Goal: Information Seeking & Learning: Learn about a topic

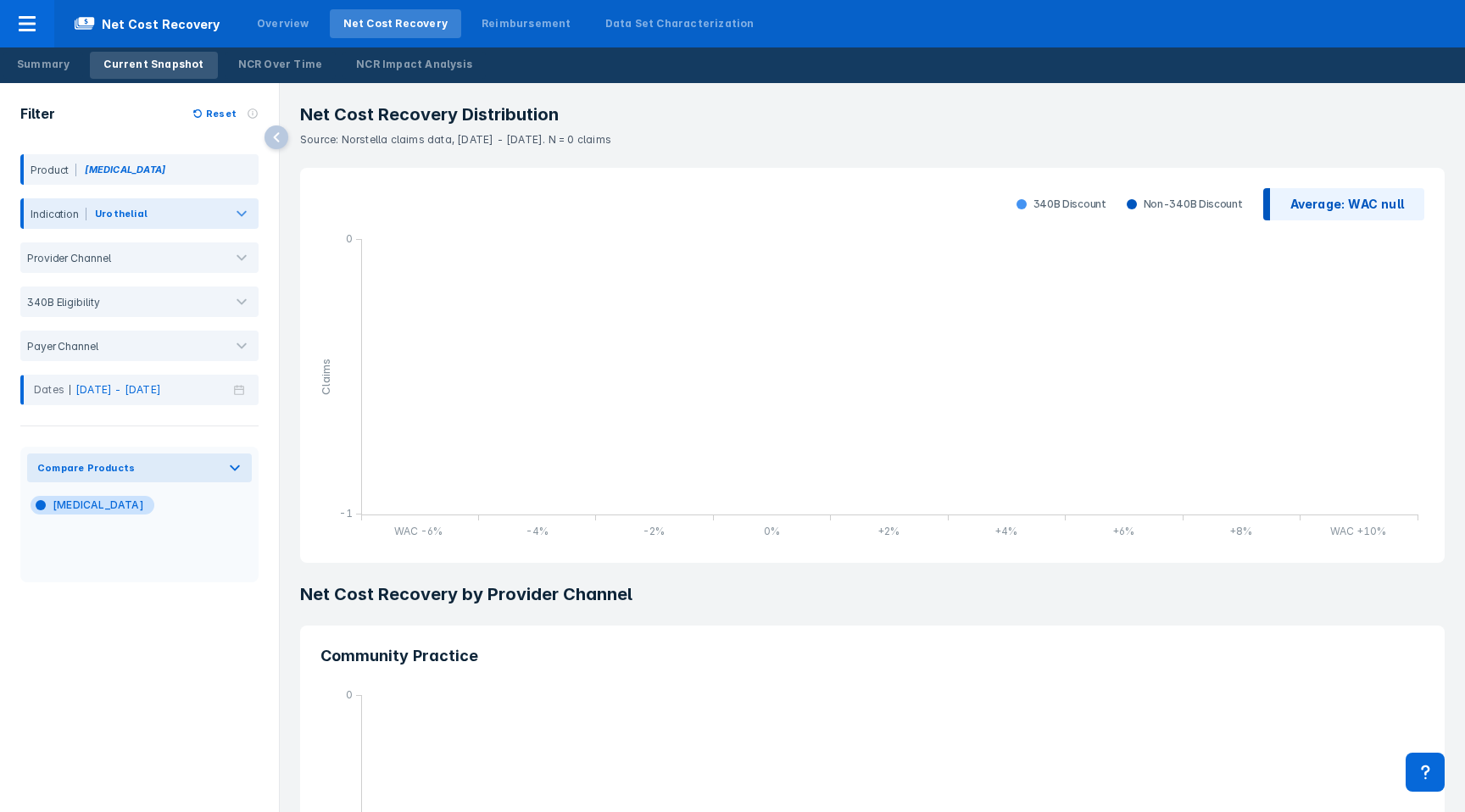
click at [118, 219] on div "Urothelial" at bounding box center [120, 213] width 52 height 15
click at [160, 218] on div at bounding box center [185, 217] width 70 height 19
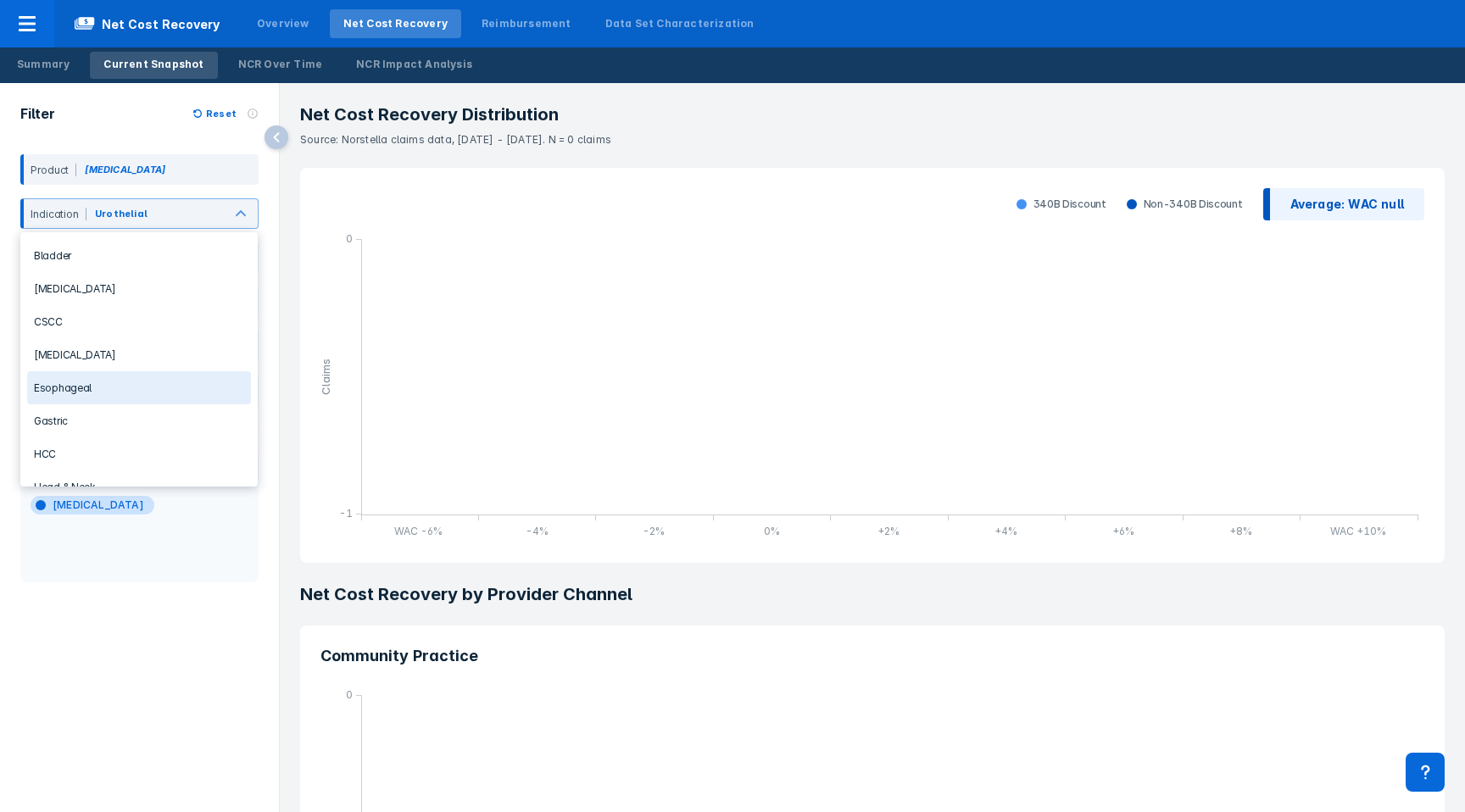
click at [125, 393] on div "Esophageal" at bounding box center [139, 388] width 223 height 33
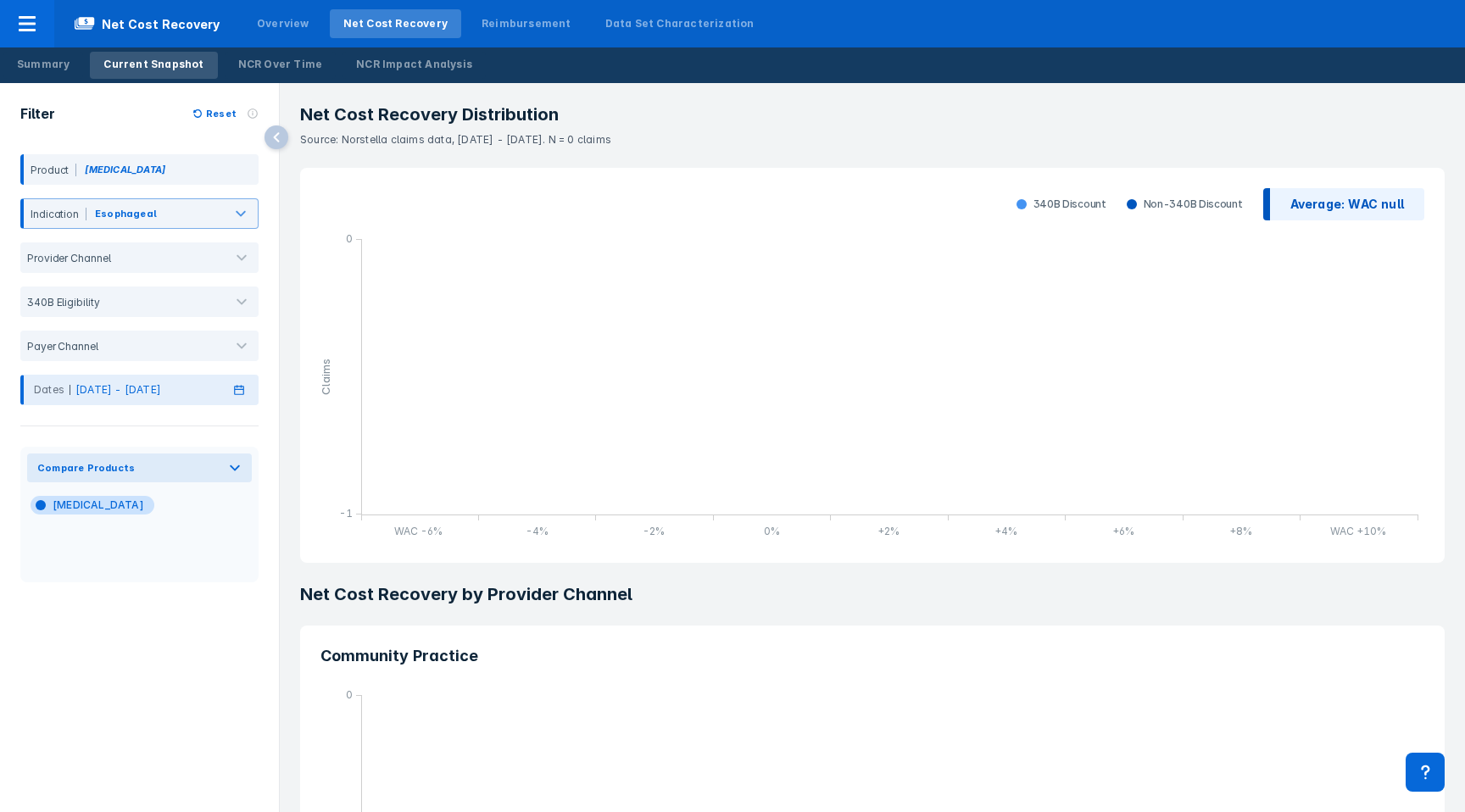
click at [211, 400] on div "Dates [DATE] - [DATE]" at bounding box center [140, 390] width 238 height 31
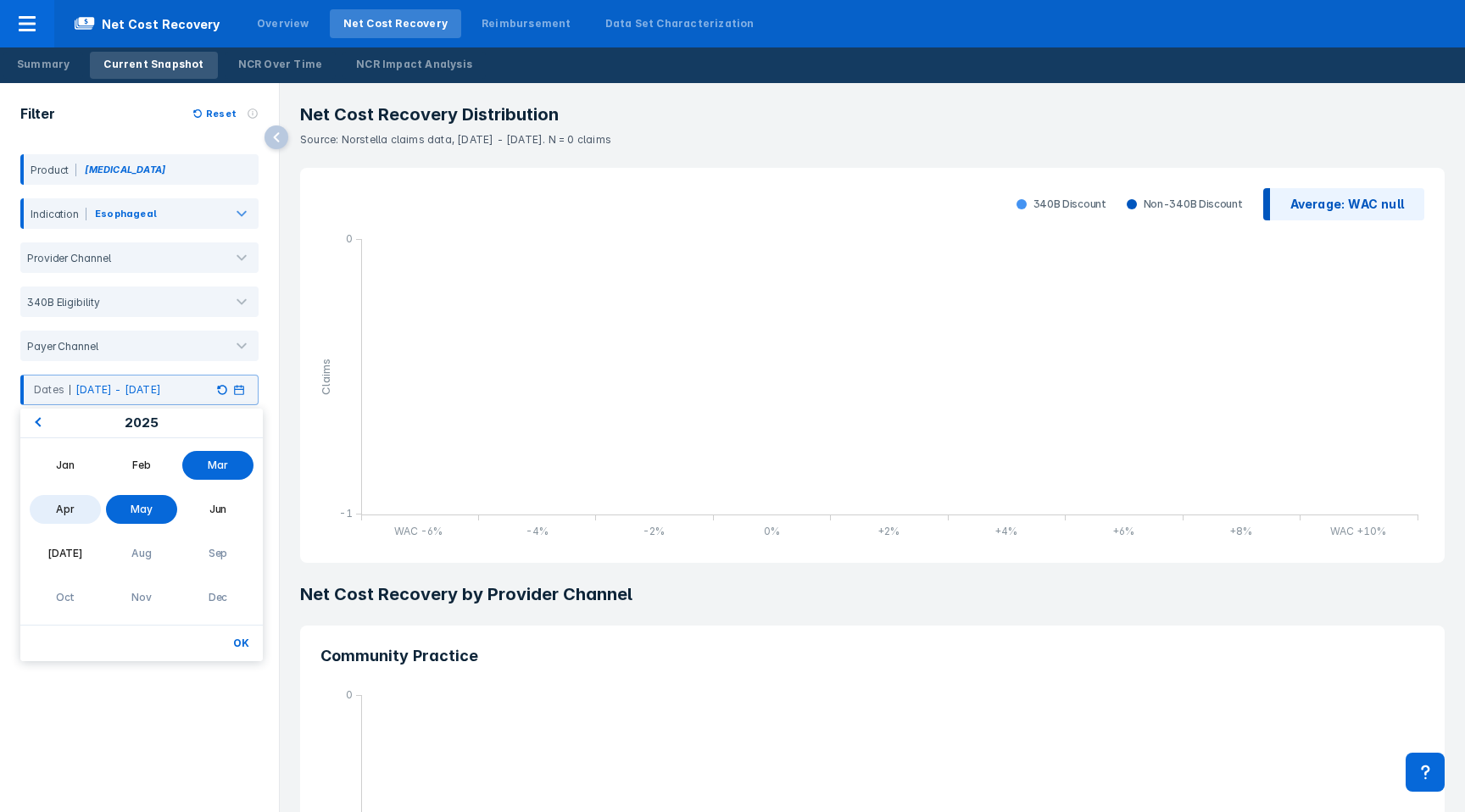
click at [35, 426] on button "Previous Year" at bounding box center [35, 424] width 28 height 28
click at [80, 484] on div "Jan Feb Mar Apr May Jun [DATE] Aug Sep Oct Nov Dec" at bounding box center [141, 531] width 235 height 166
click at [80, 468] on div "Jan" at bounding box center [65, 465] width 71 height 29
click at [232, 424] on div "2023" at bounding box center [142, 423] width 242 height 30
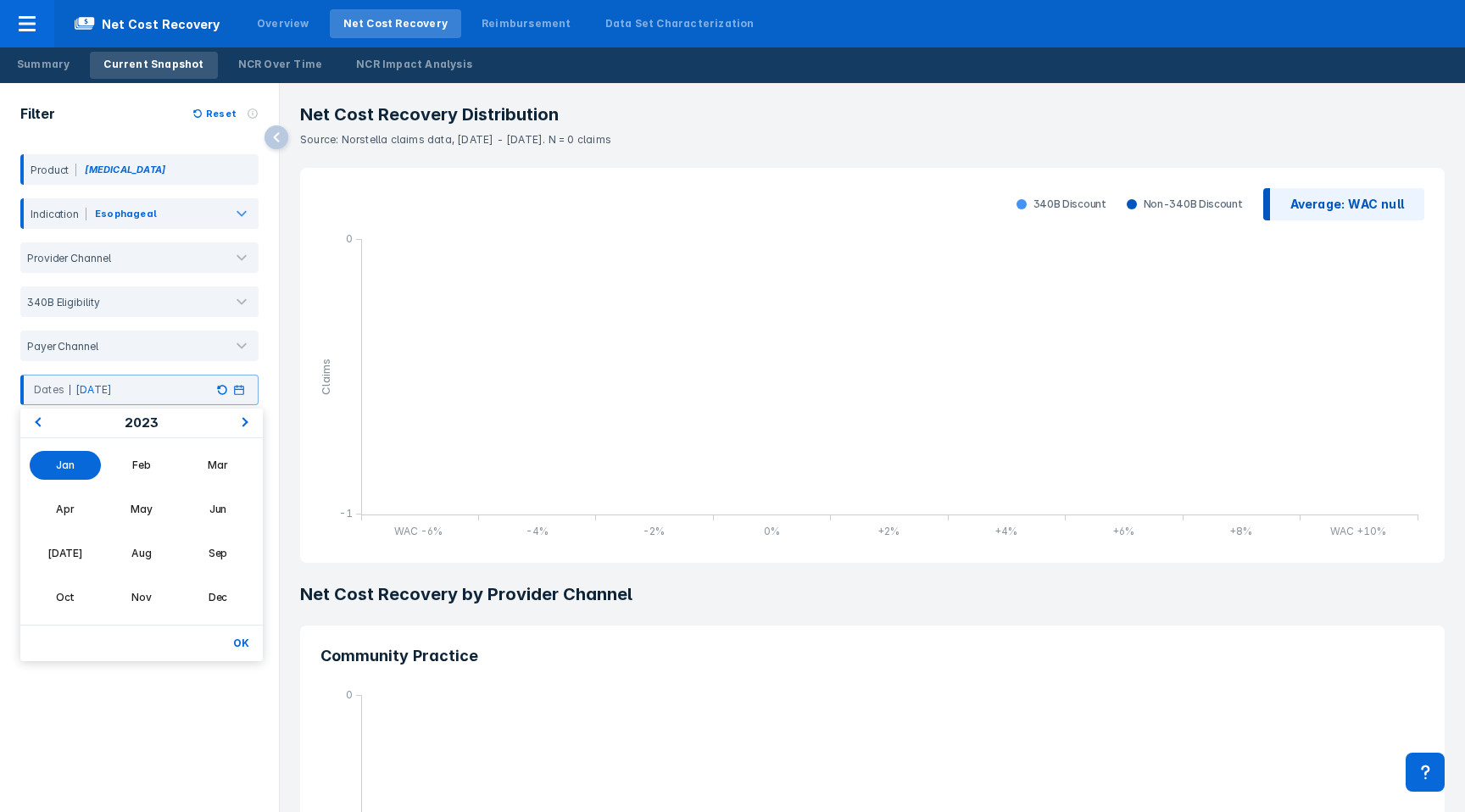
click at [232, 424] on div "2023" at bounding box center [142, 423] width 242 height 30
click at [246, 426] on button "Next Year" at bounding box center [248, 424] width 28 height 28
click at [245, 430] on button "Next Year" at bounding box center [248, 424] width 28 height 28
click at [217, 510] on div "Jun" at bounding box center [218, 509] width 71 height 29
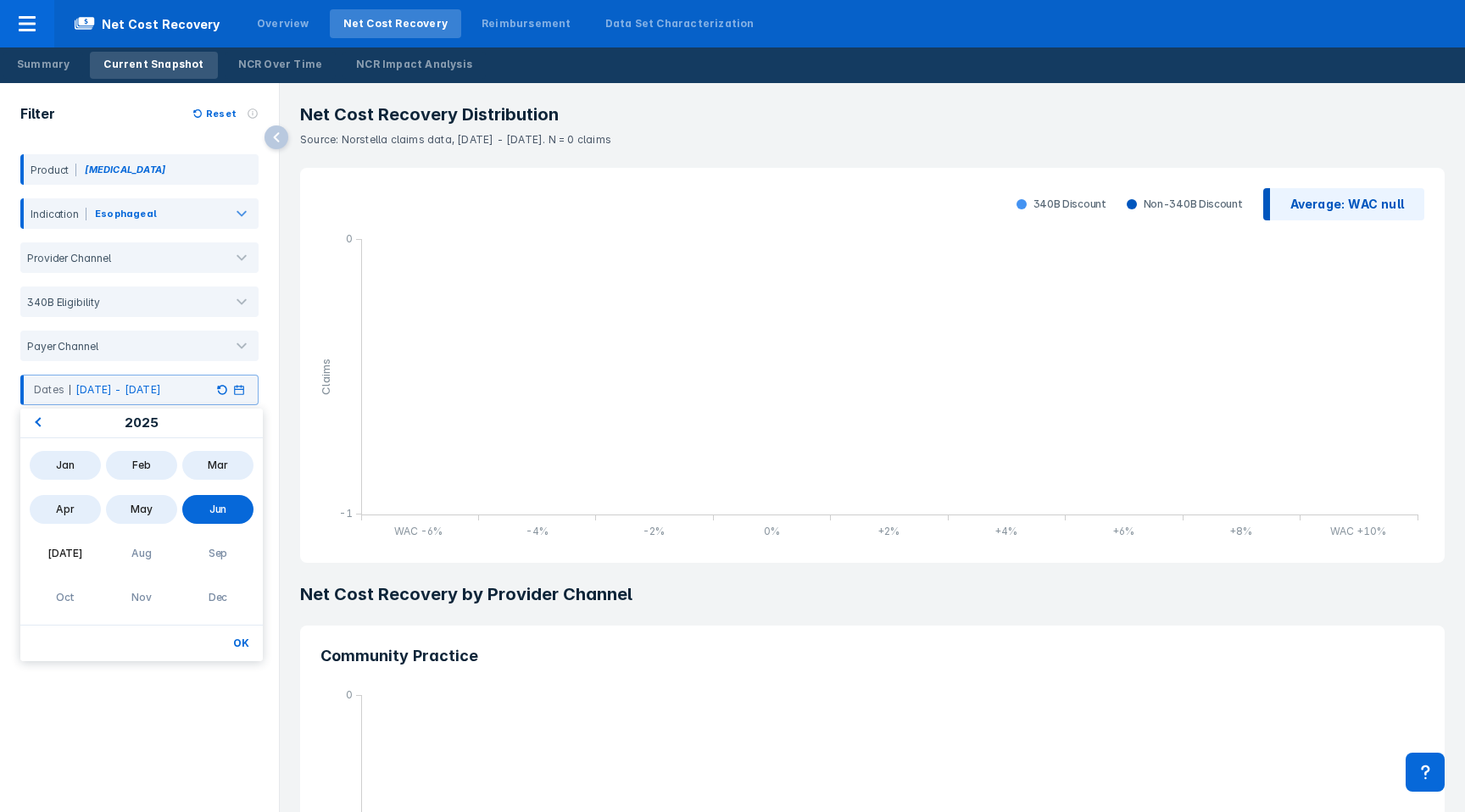
click at [234, 647] on button "OK" at bounding box center [241, 643] width 30 height 22
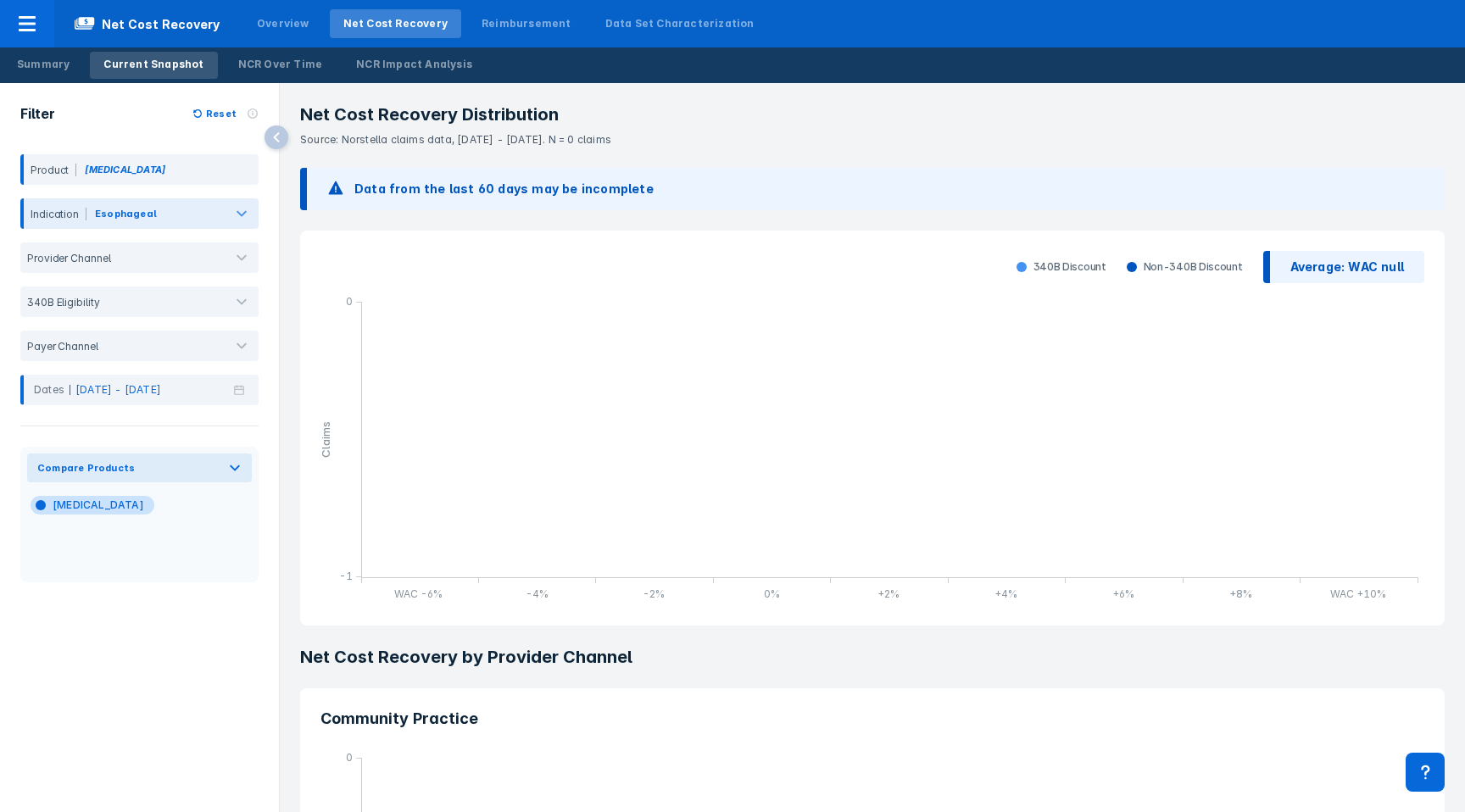
click at [115, 208] on div "Esophageal" at bounding box center [125, 213] width 62 height 15
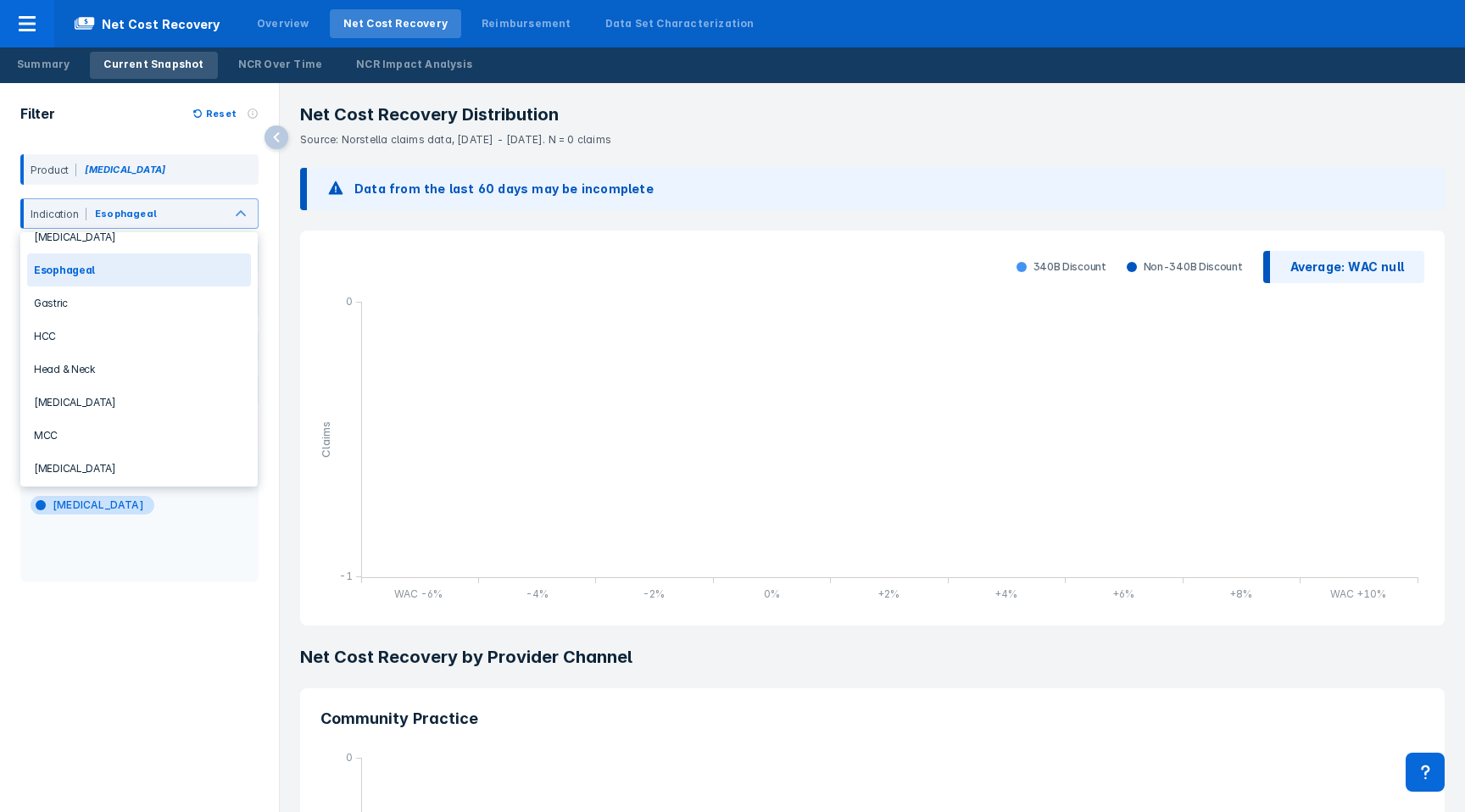
scroll to position [128, 0]
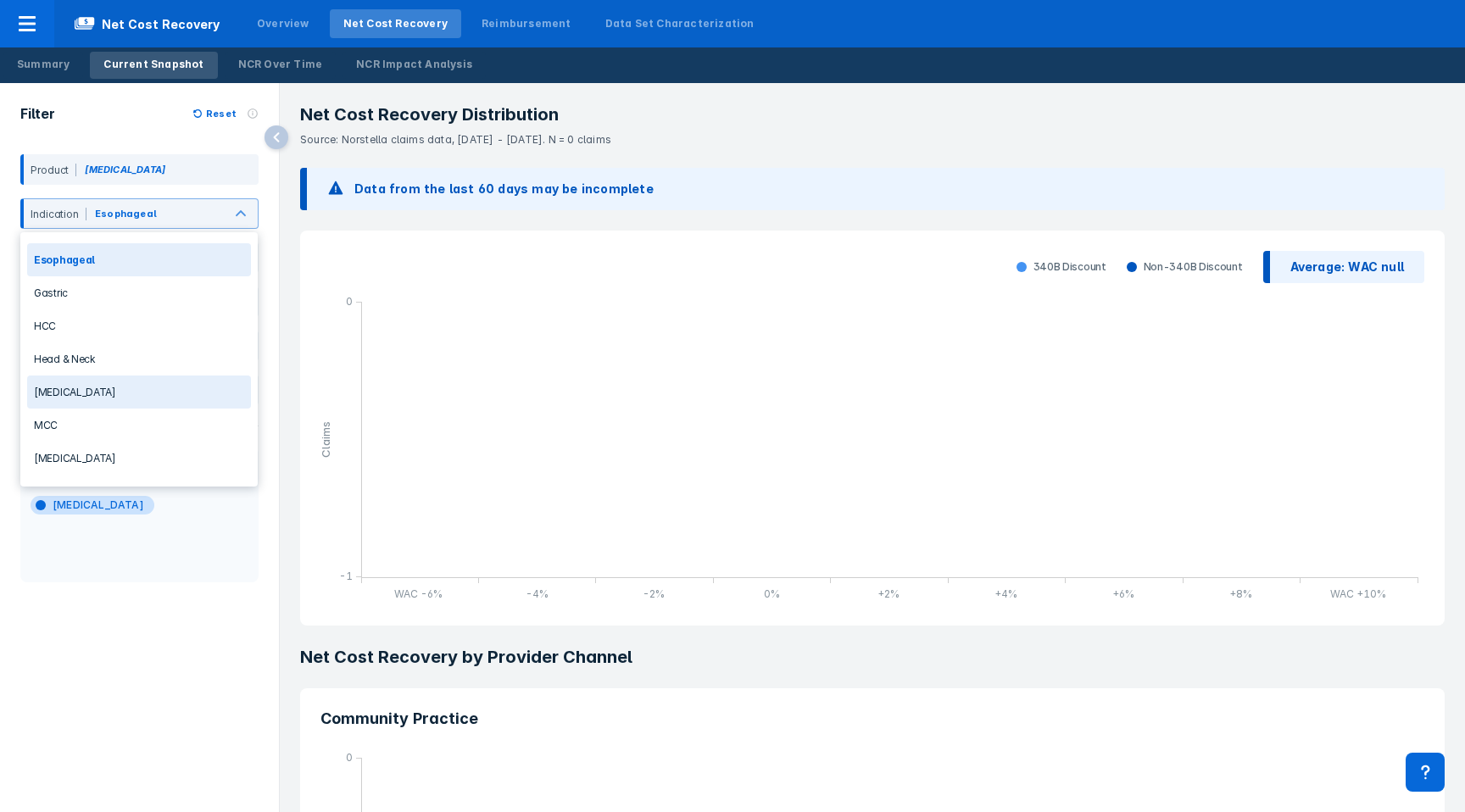
click at [90, 388] on div "[MEDICAL_DATA]" at bounding box center [139, 392] width 223 height 33
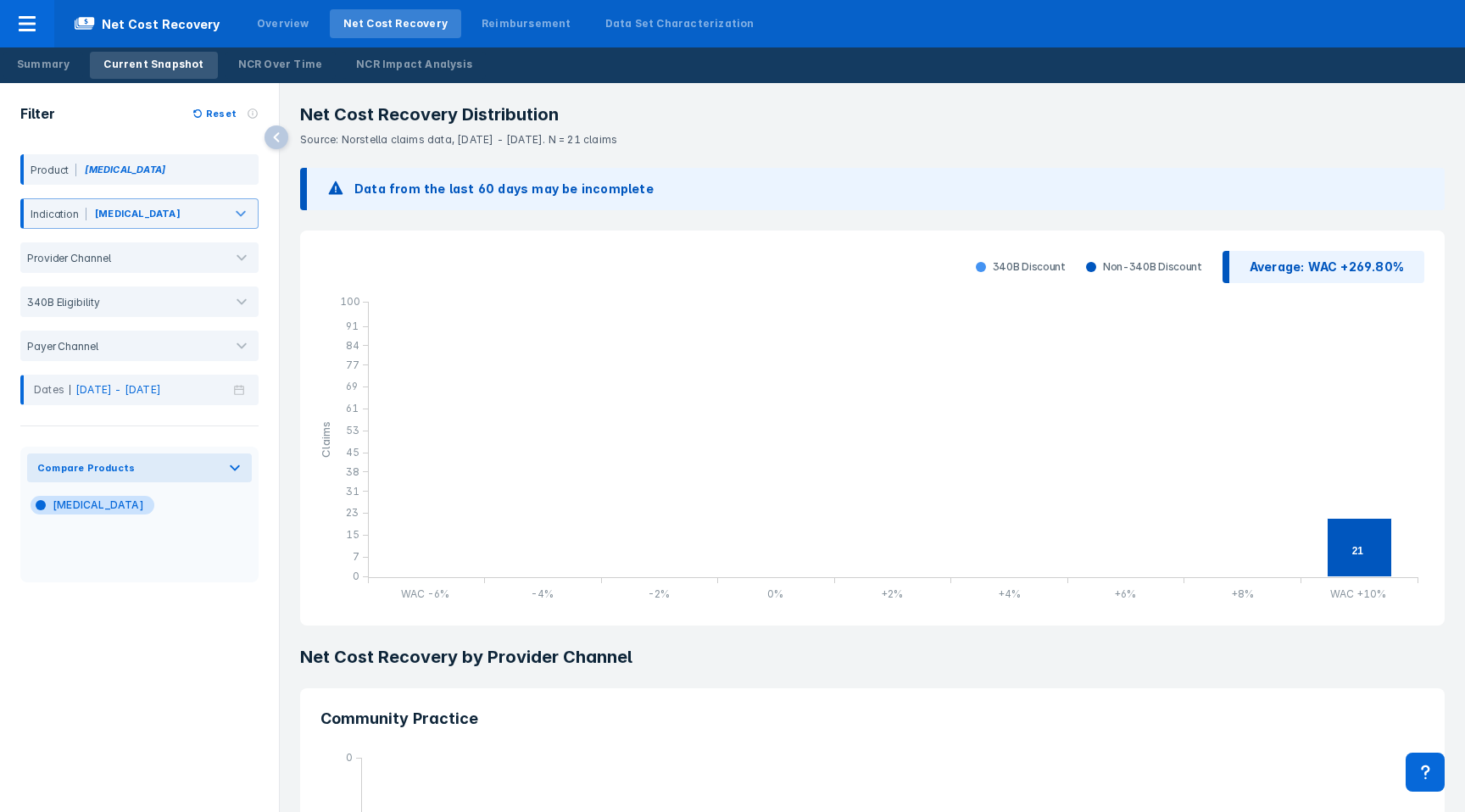
click at [204, 229] on div "Indication [MEDICAL_DATA]" at bounding box center [140, 214] width 238 height 44
click at [204, 220] on div at bounding box center [203, 217] width 37 height 19
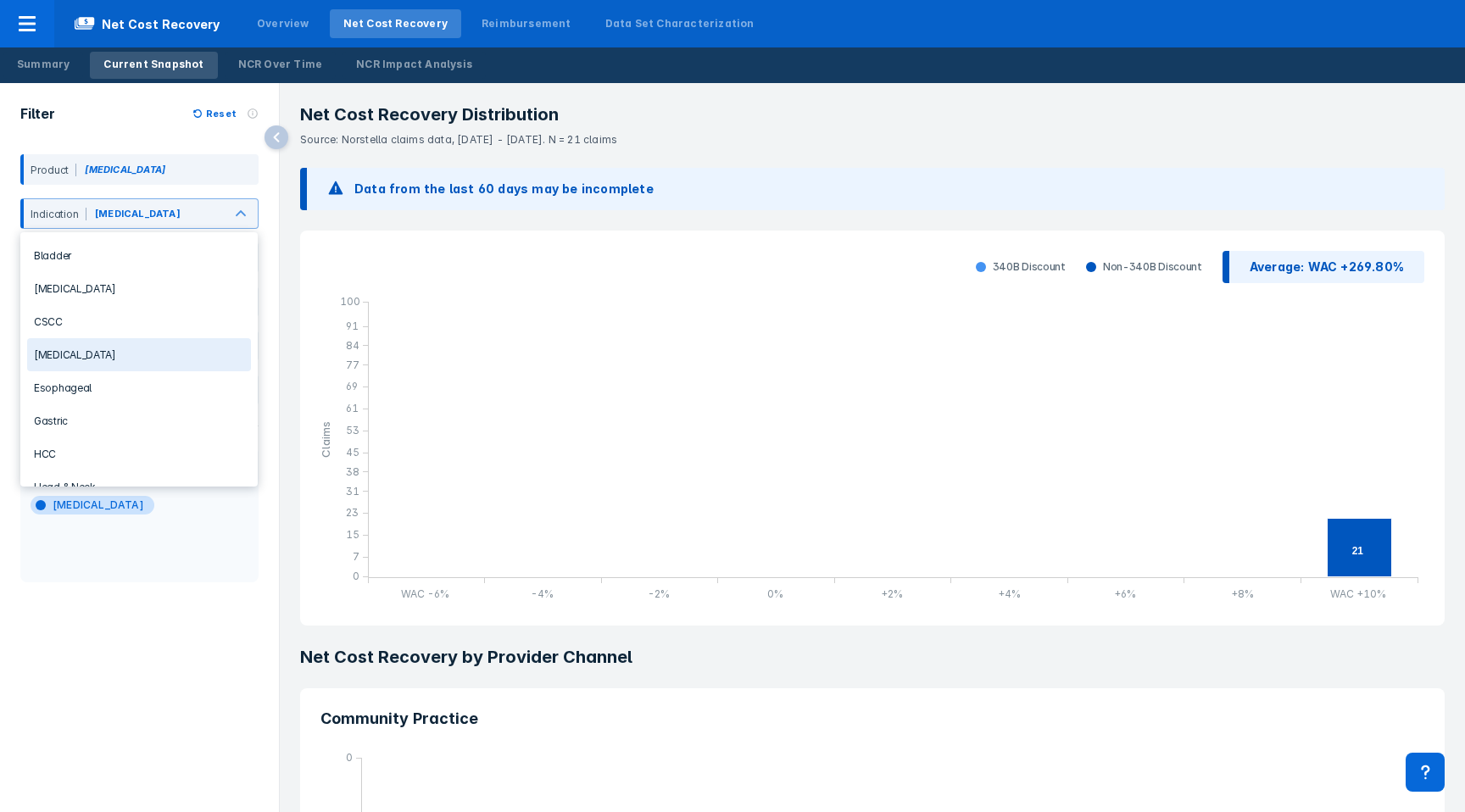
scroll to position [183, 0]
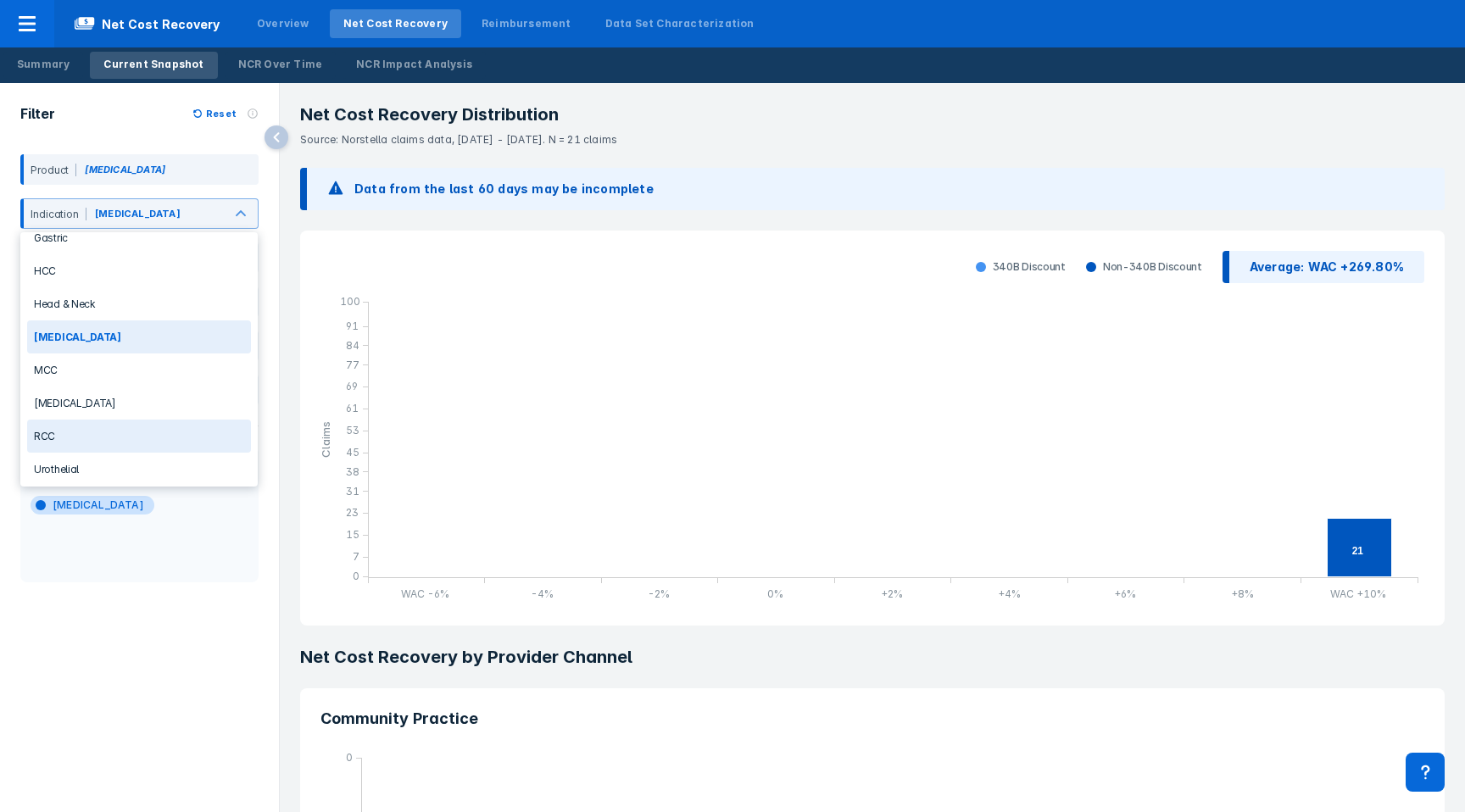
click at [155, 436] on div "RCC" at bounding box center [139, 436] width 223 height 33
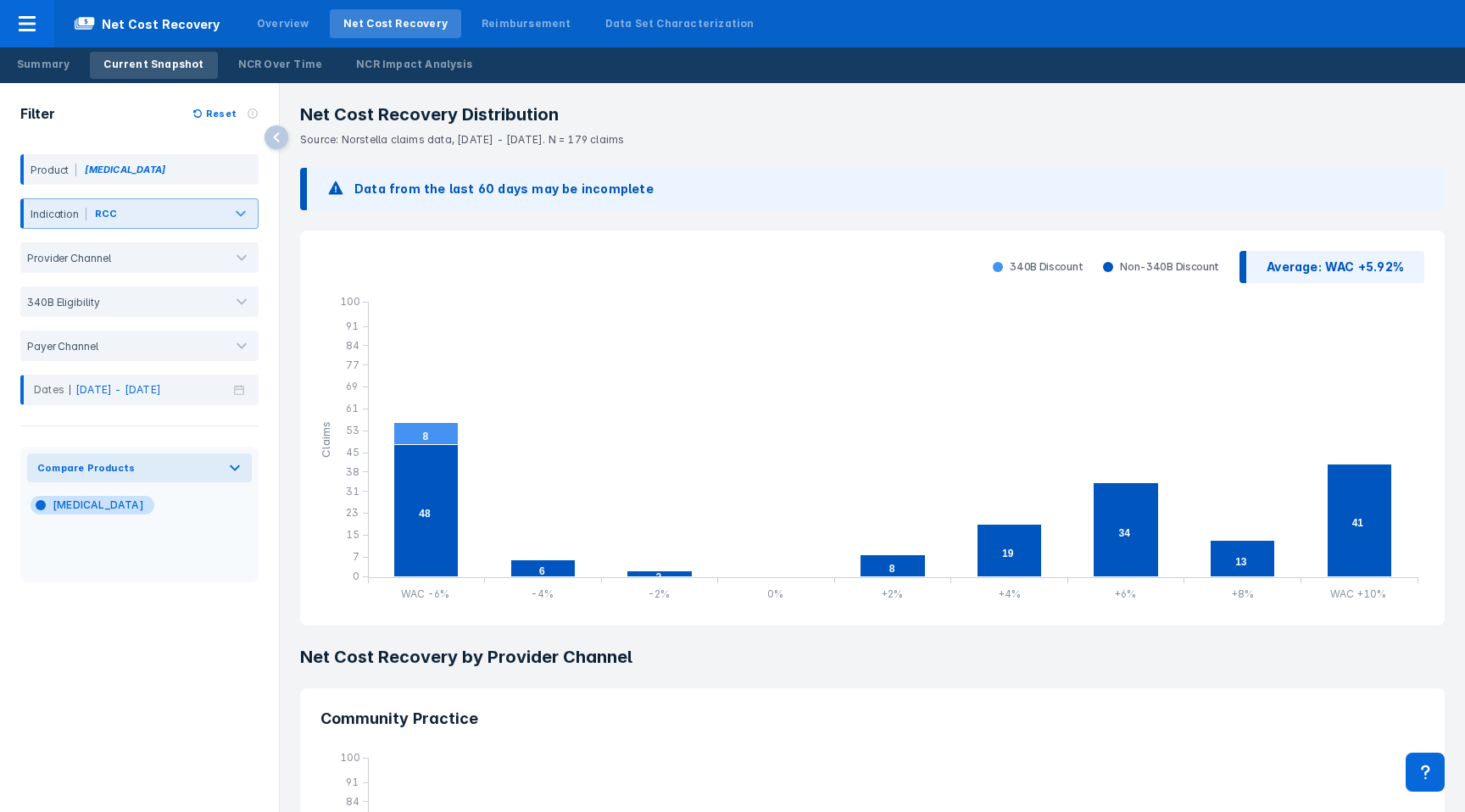
click at [178, 216] on div at bounding box center [171, 217] width 100 height 19
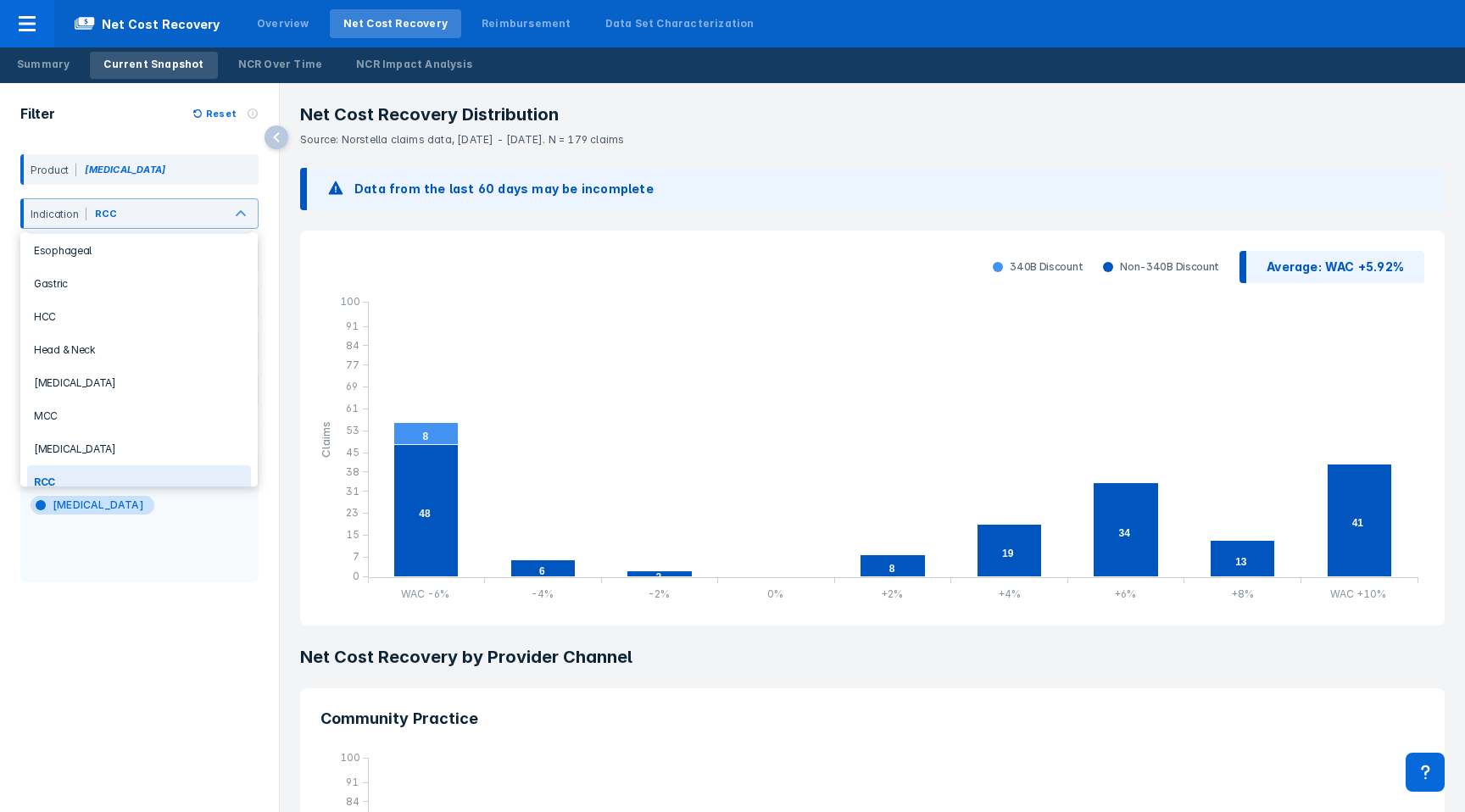
scroll to position [183, 0]
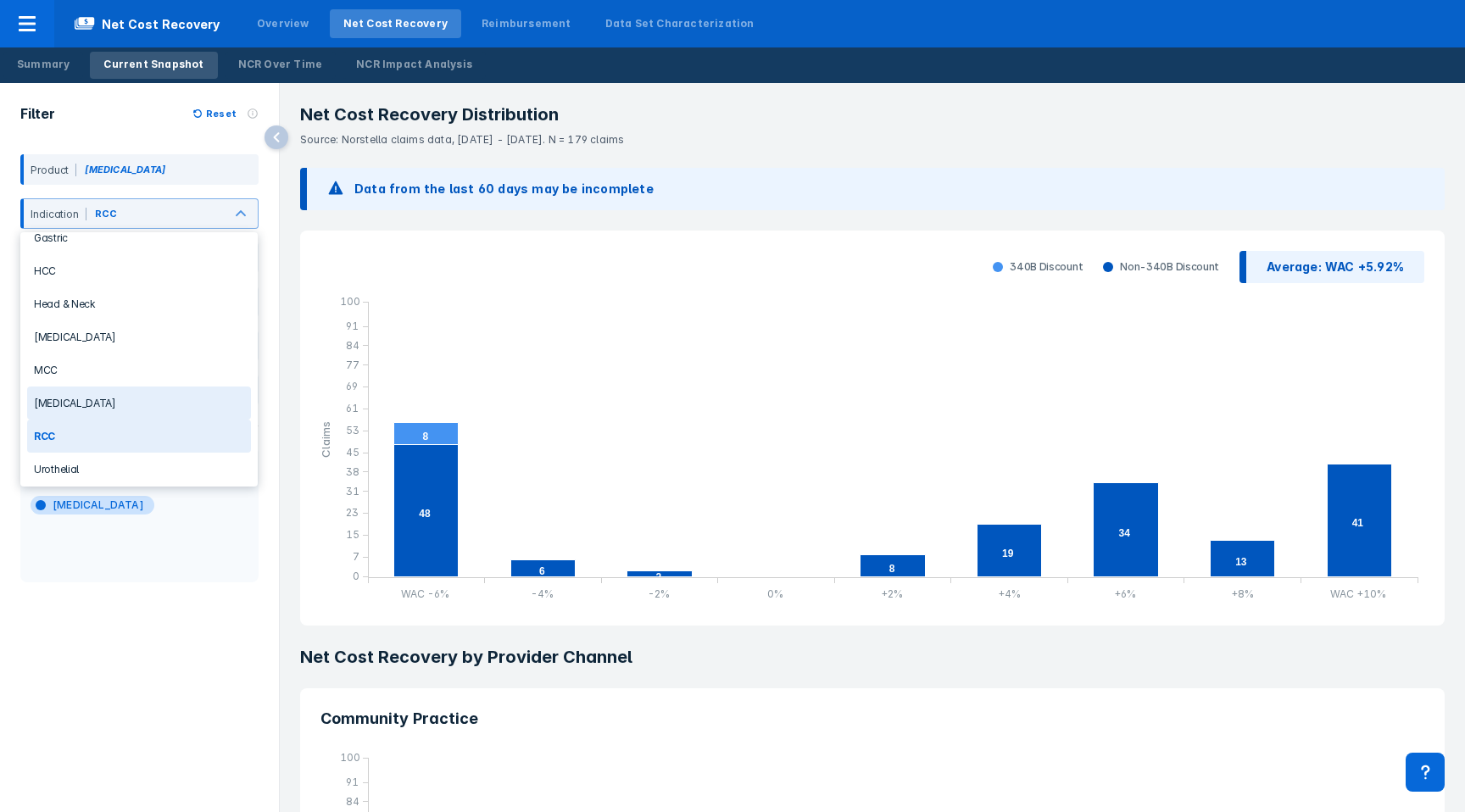
click at [118, 406] on div "[MEDICAL_DATA]" at bounding box center [139, 404] width 223 height 33
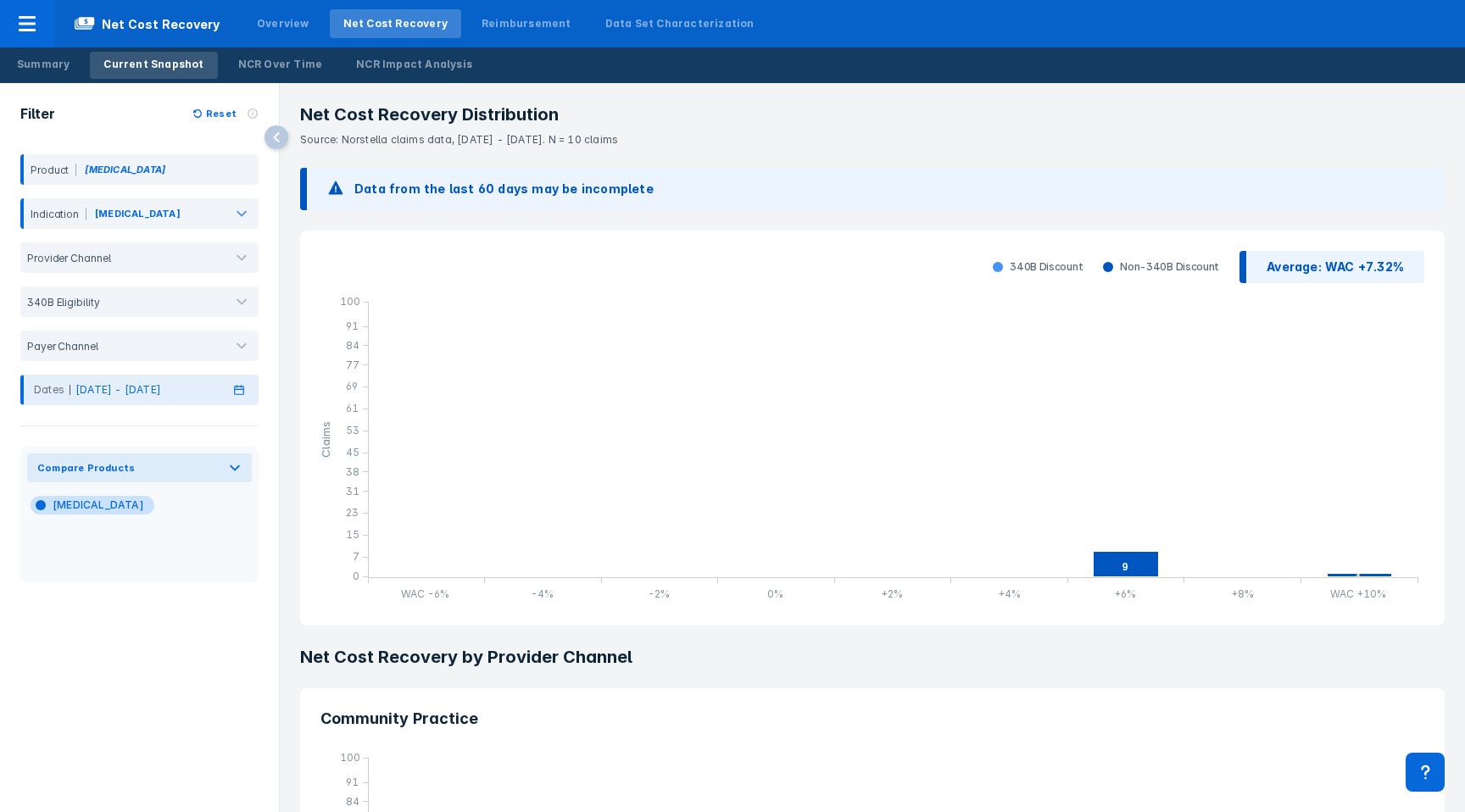
click at [204, 388] on div "Dates [DATE] - [DATE]" at bounding box center [140, 390] width 238 height 31
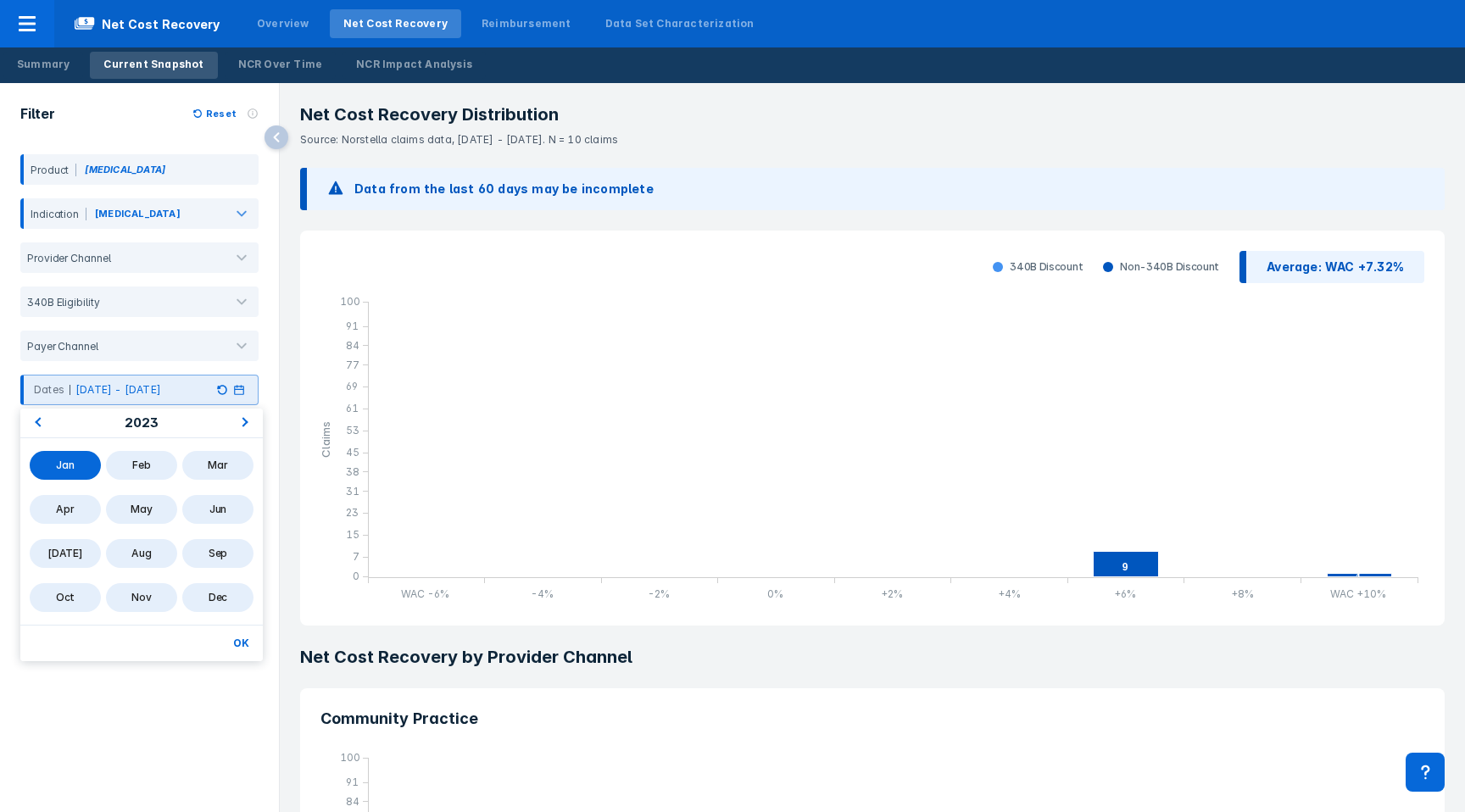
click at [204, 388] on div "Dates [DATE] - [DATE]" at bounding box center [140, 390] width 238 height 31
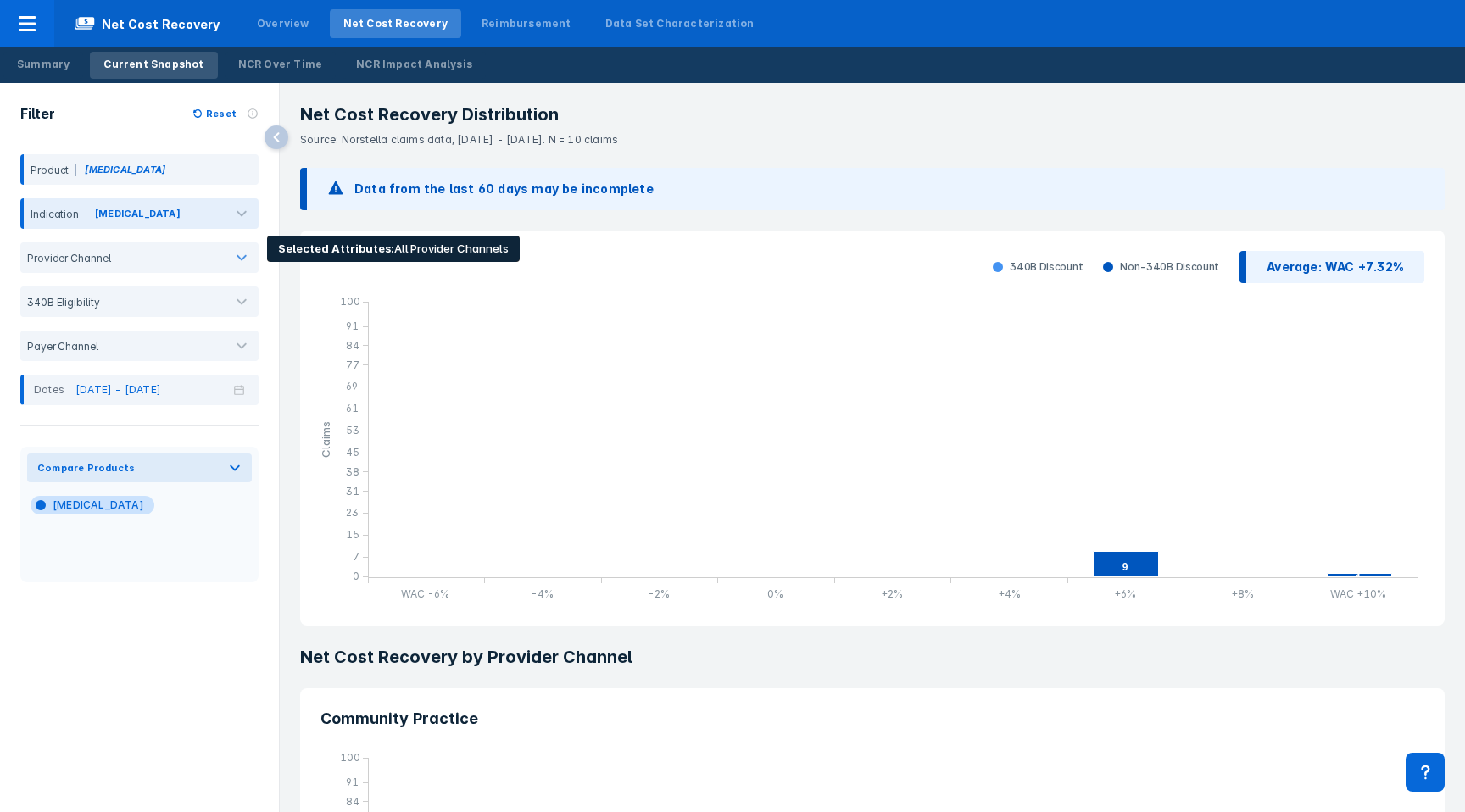
click at [119, 223] on div "[MEDICAL_DATA]" at bounding box center [138, 217] width 89 height 22
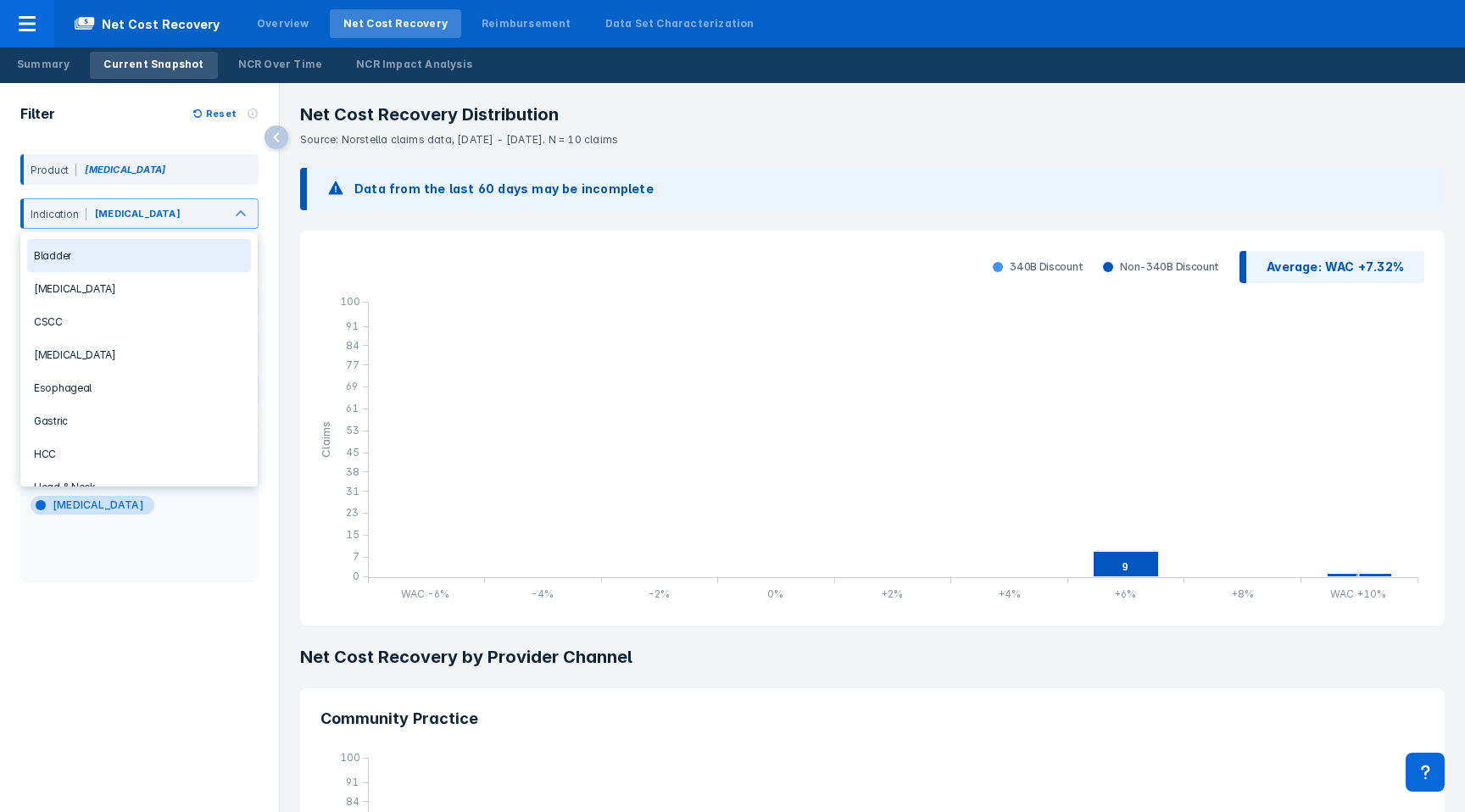
click at [110, 258] on div "Bladder" at bounding box center [139, 256] width 223 height 33
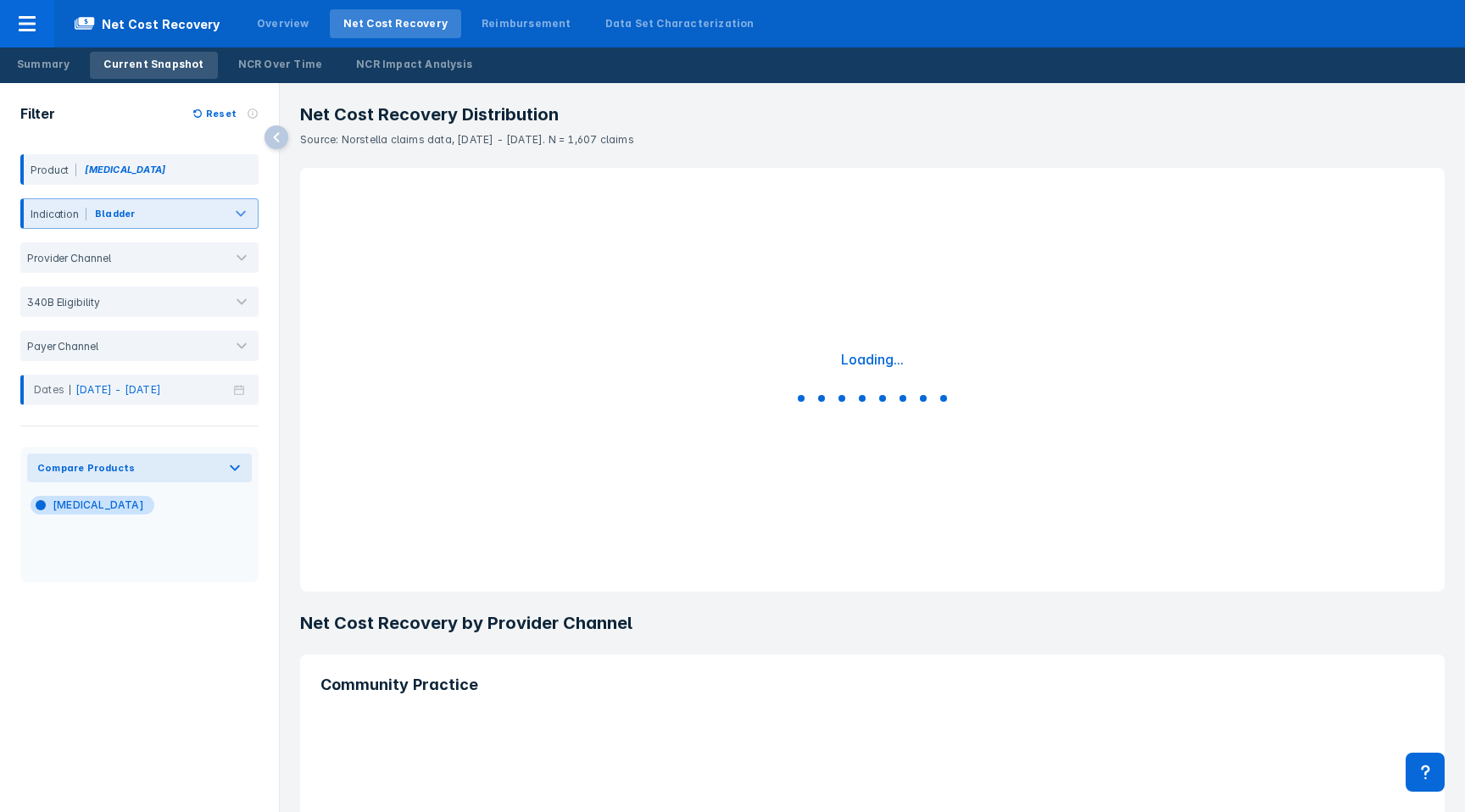
click at [129, 219] on div "Bladder" at bounding box center [114, 213] width 39 height 15
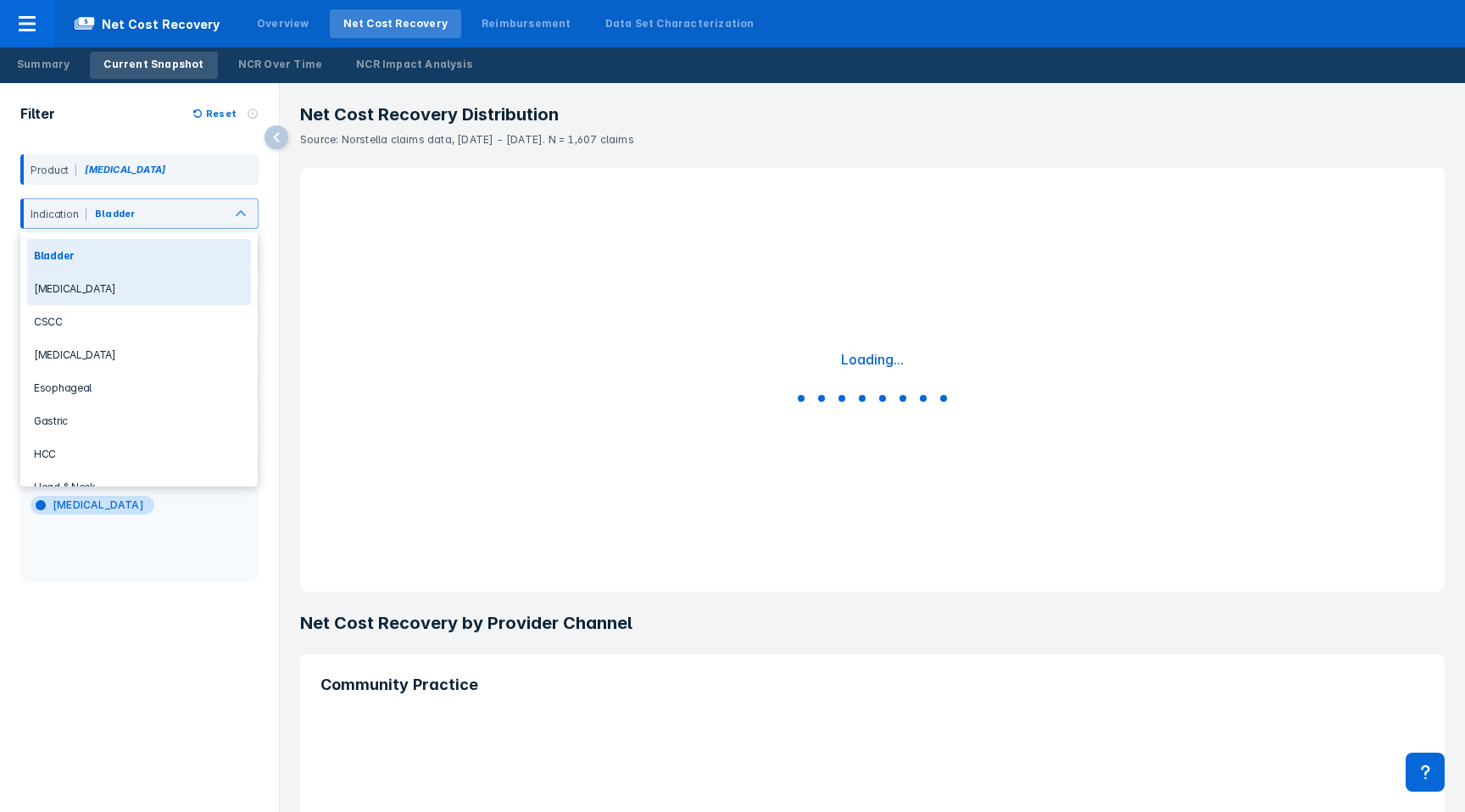
click at [103, 295] on div "[MEDICAL_DATA]" at bounding box center [139, 288] width 223 height 33
click at [139, 214] on div "[MEDICAL_DATA]" at bounding box center [137, 213] width 86 height 15
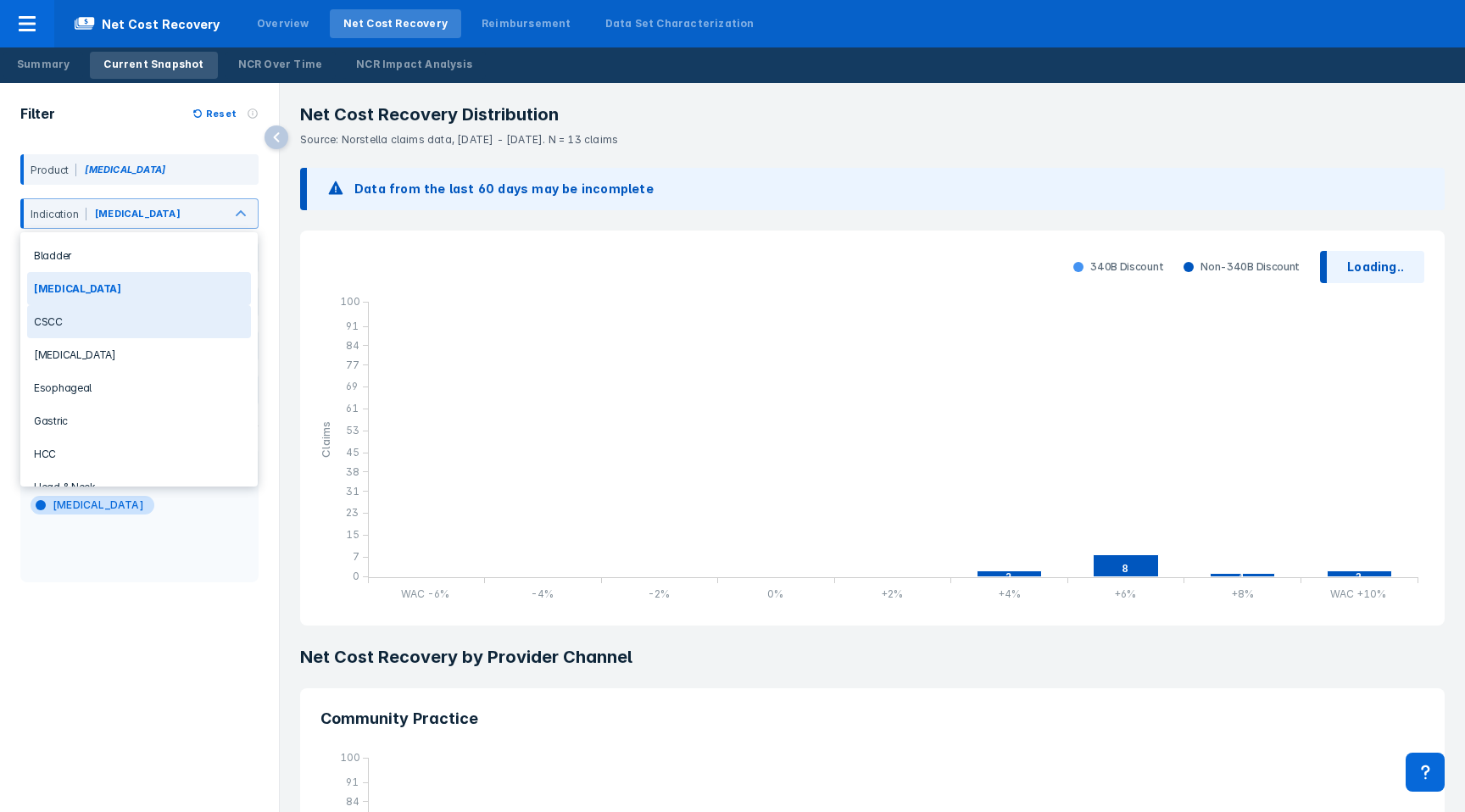
click at [105, 318] on div "CSCC" at bounding box center [139, 322] width 223 height 33
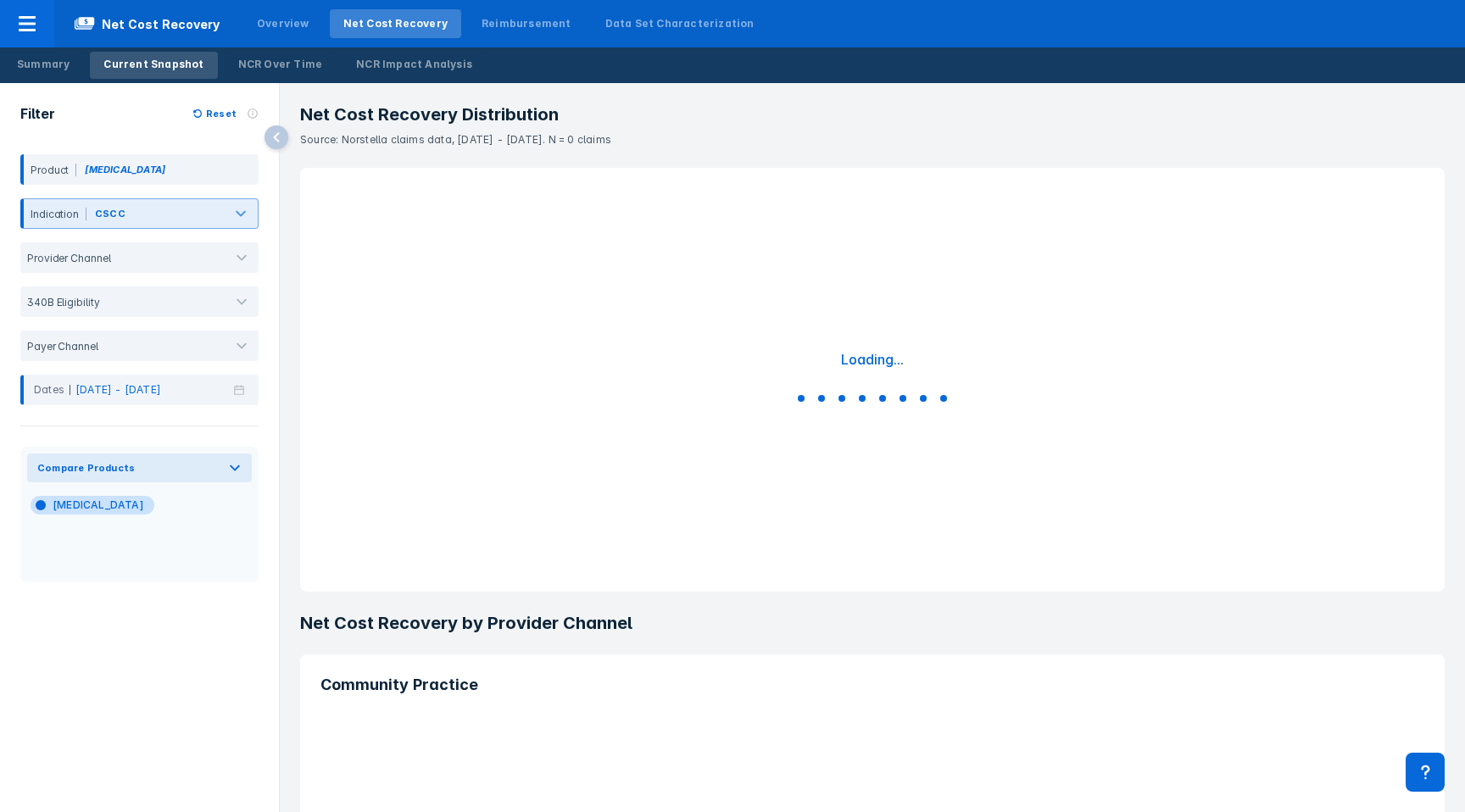
click at [139, 217] on div at bounding box center [175, 217] width 93 height 19
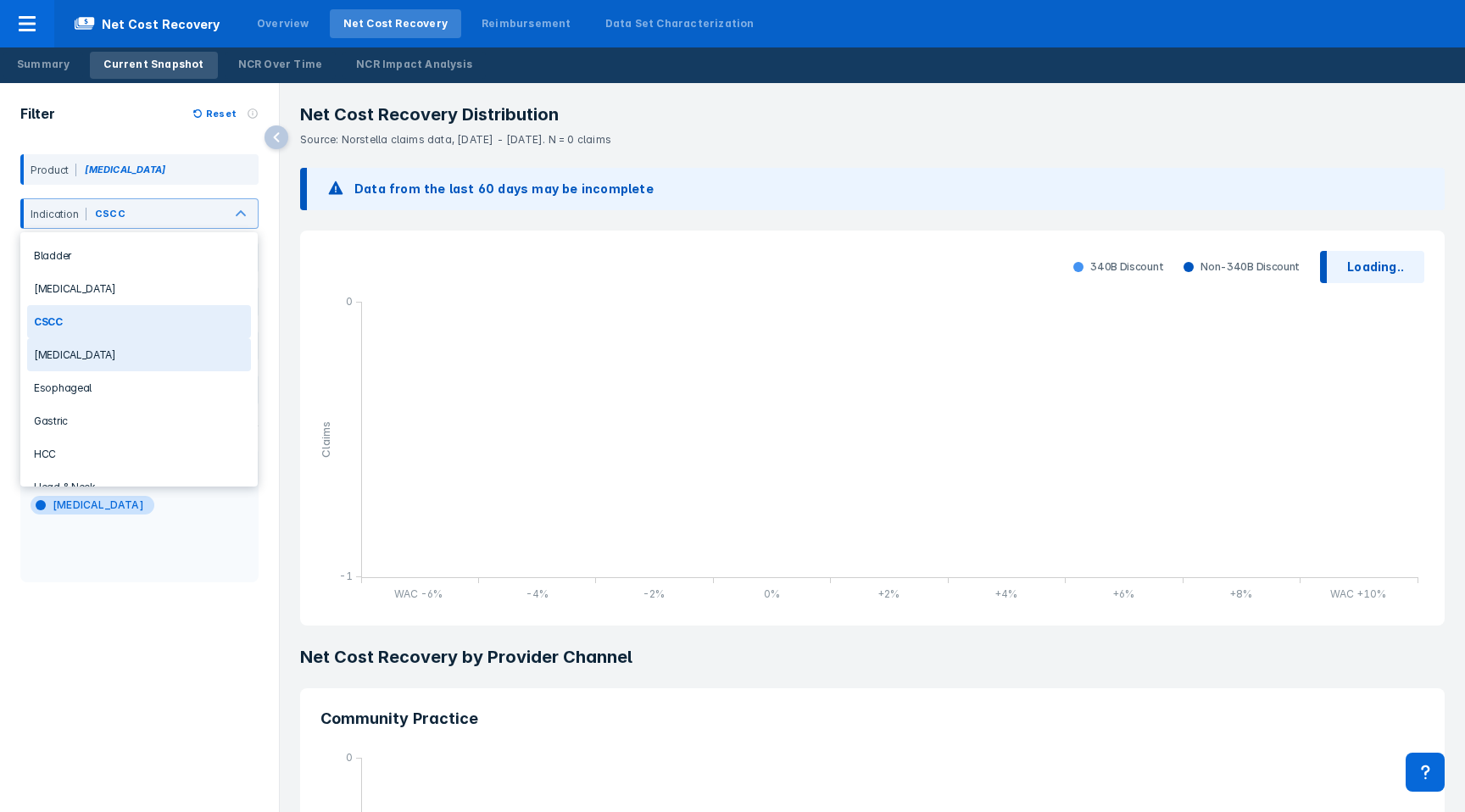
click at [102, 353] on div "[MEDICAL_DATA]" at bounding box center [139, 355] width 223 height 33
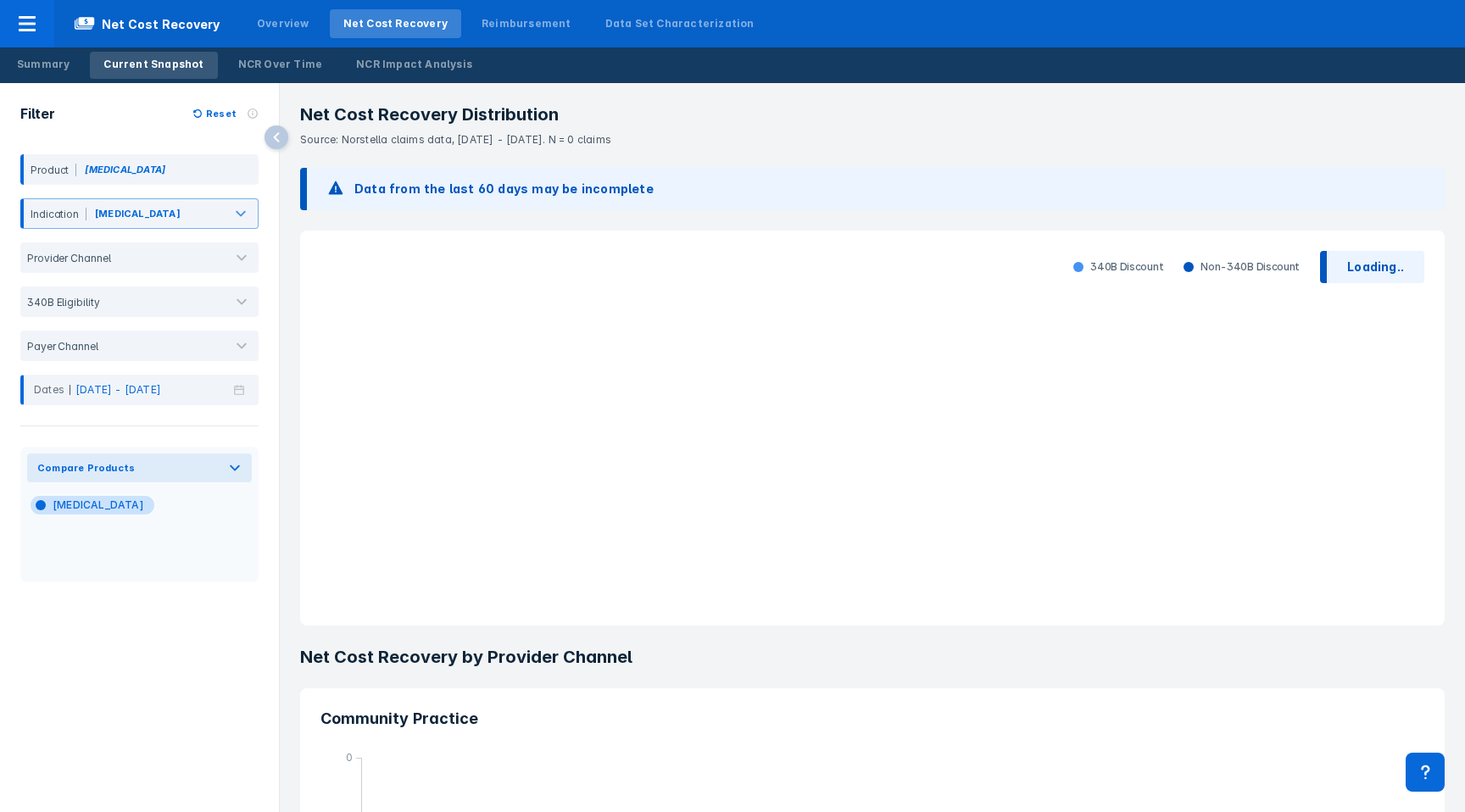
click at [184, 230] on div "Indication [MEDICAL_DATA]" at bounding box center [140, 214] width 238 height 44
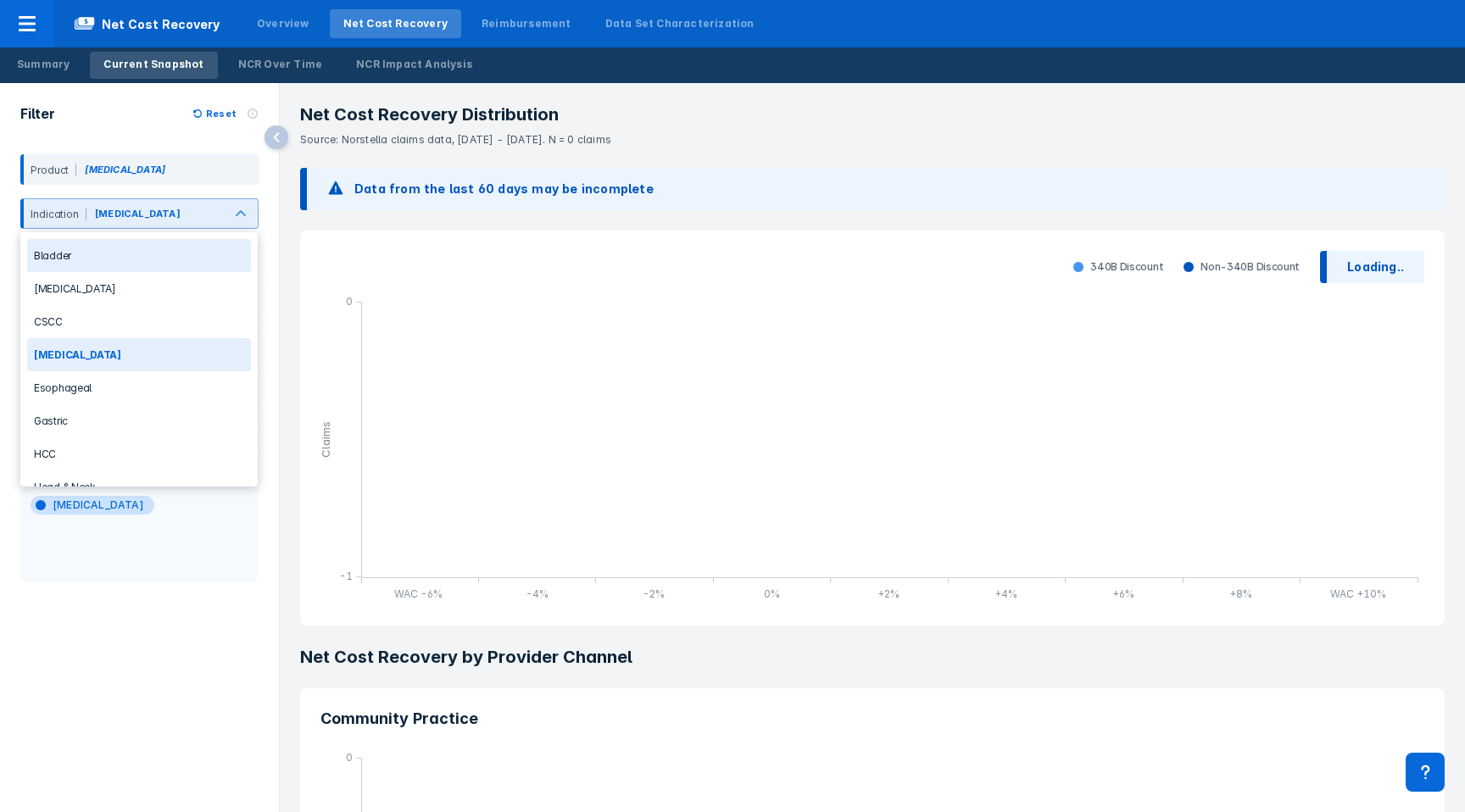
click at [169, 212] on div "[MEDICAL_DATA]" at bounding box center [137, 213] width 86 height 15
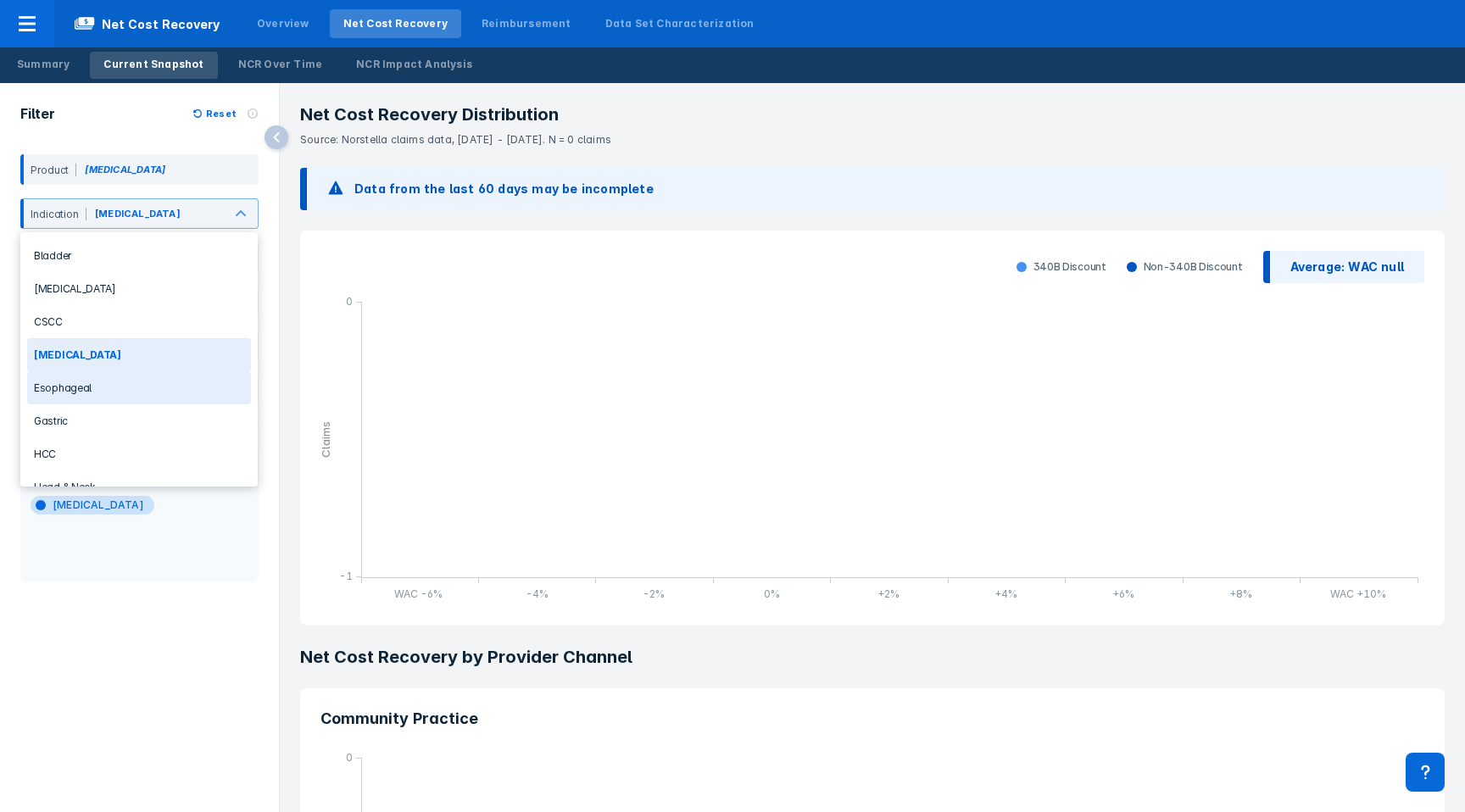
click at [136, 389] on div "Esophageal" at bounding box center [139, 388] width 223 height 33
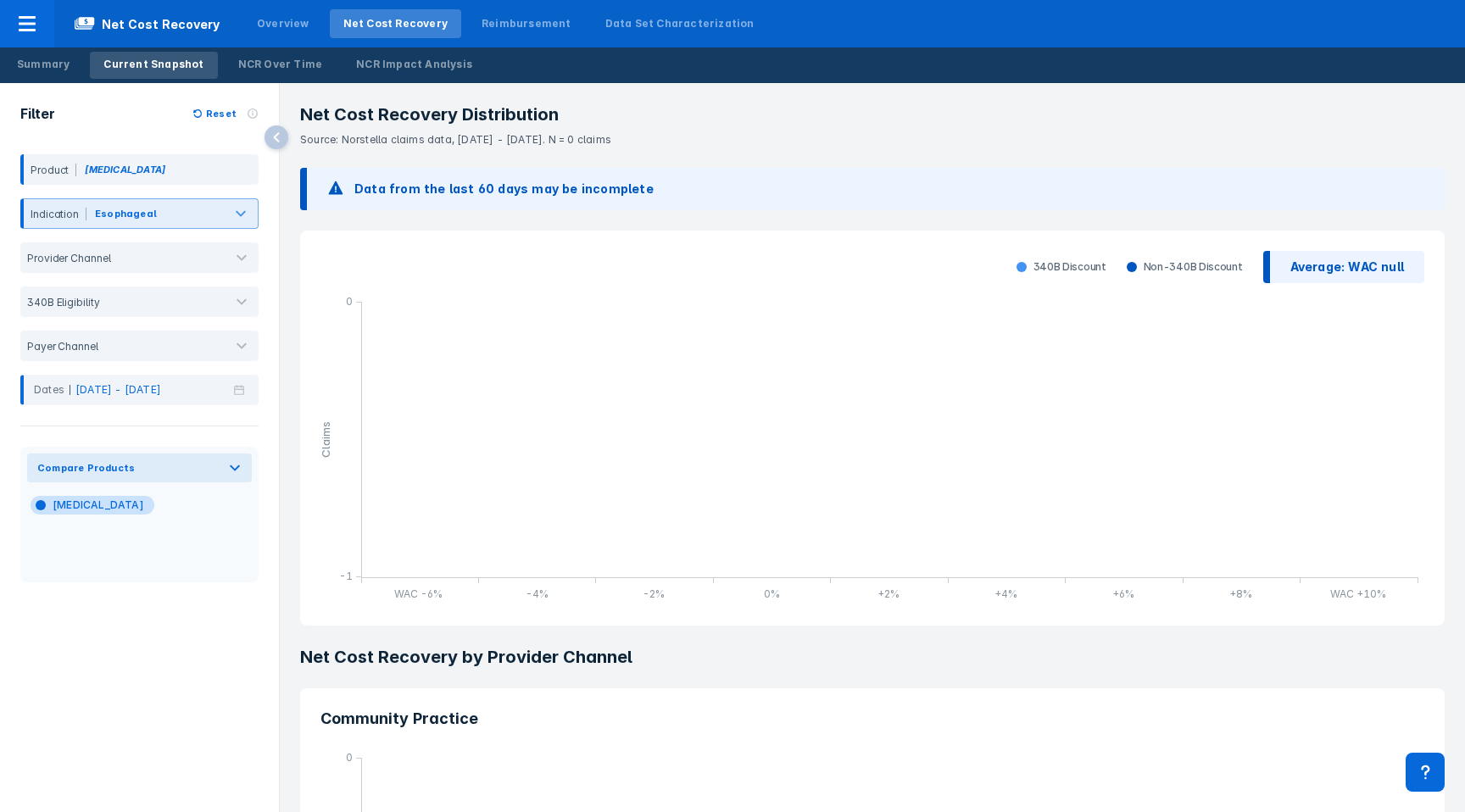
click at [89, 207] on div "Esophageal" at bounding box center [155, 214] width 137 height 32
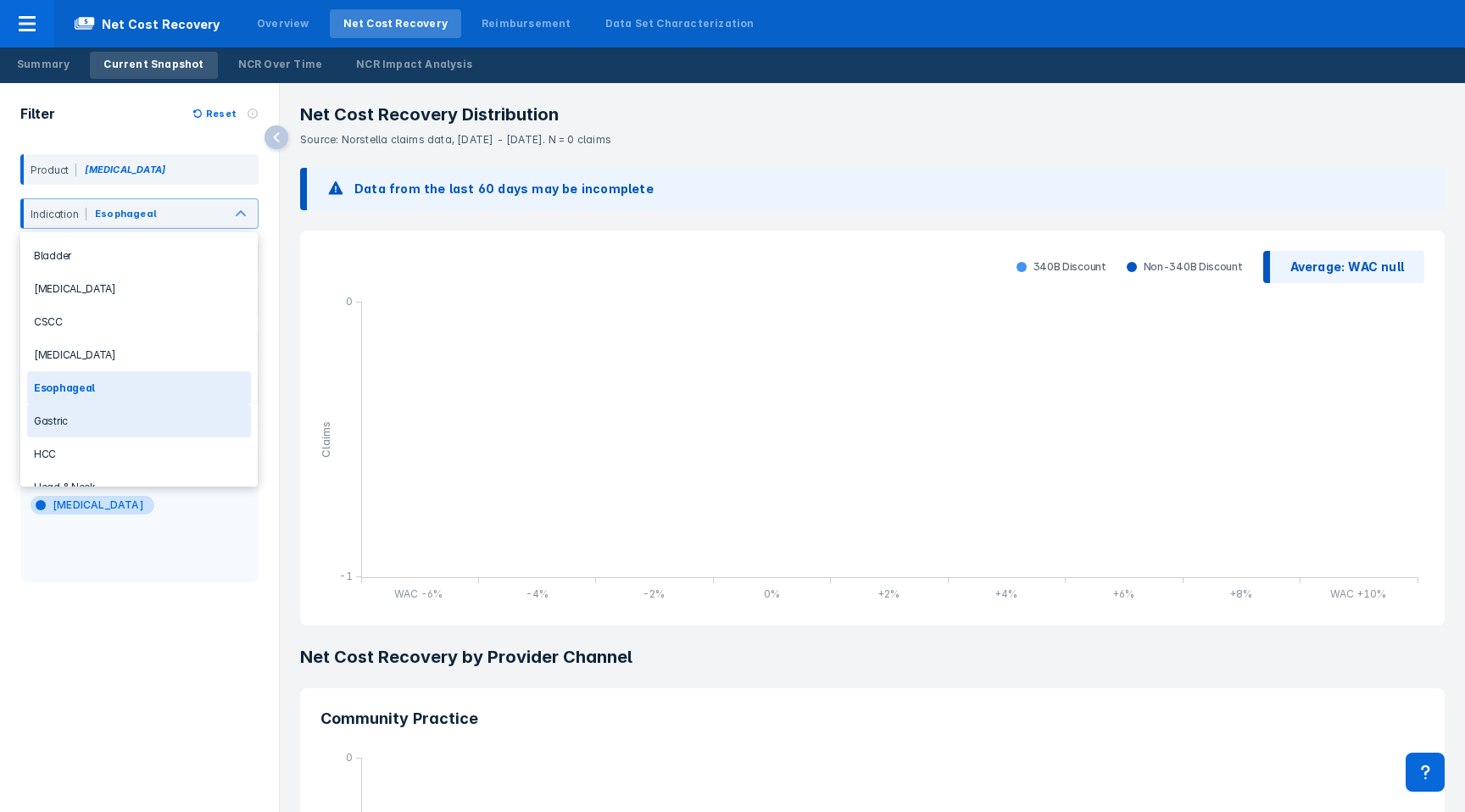
click at [68, 421] on div "Gastric" at bounding box center [139, 421] width 223 height 33
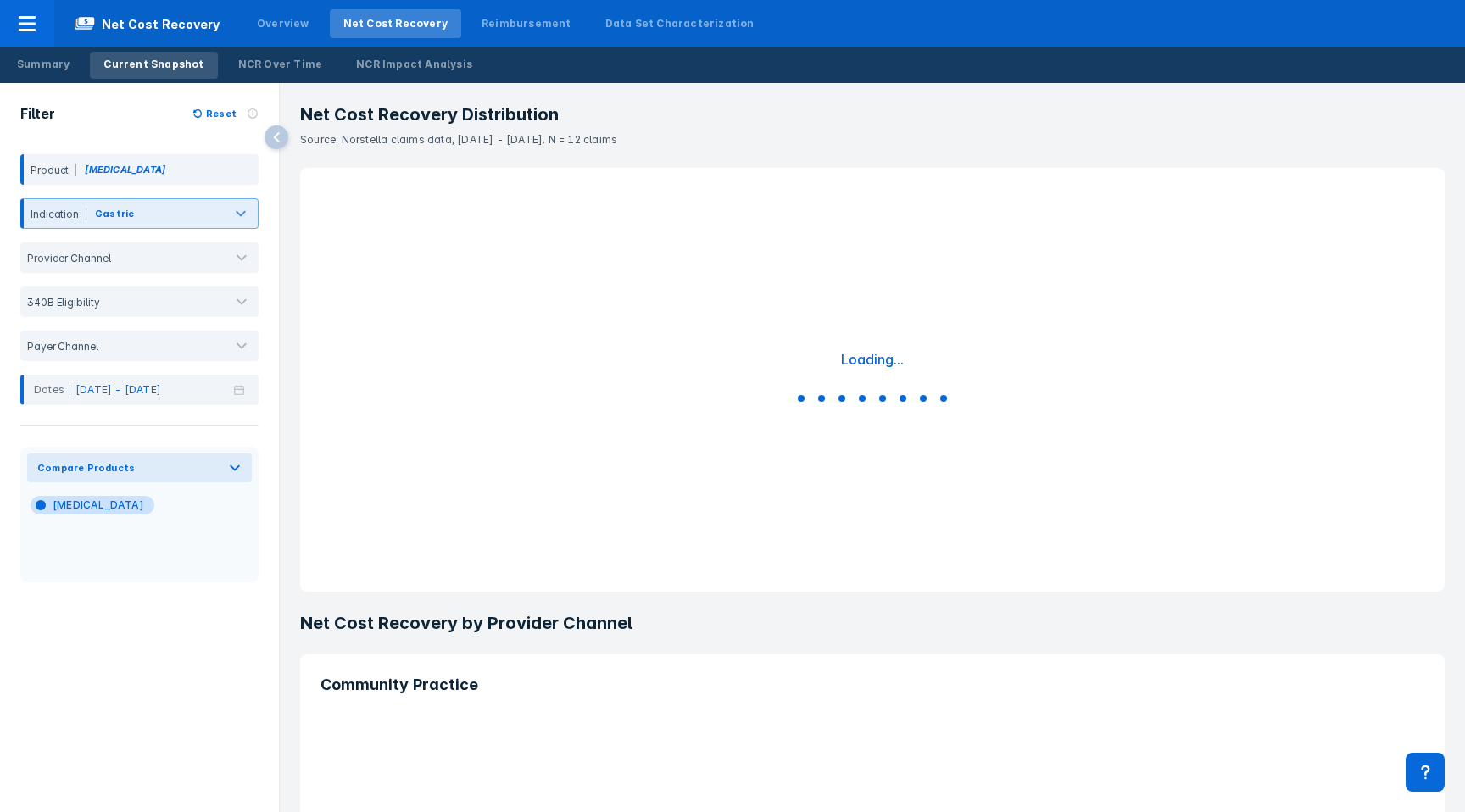
click at [115, 214] on div "Gastric" at bounding box center [114, 213] width 39 height 15
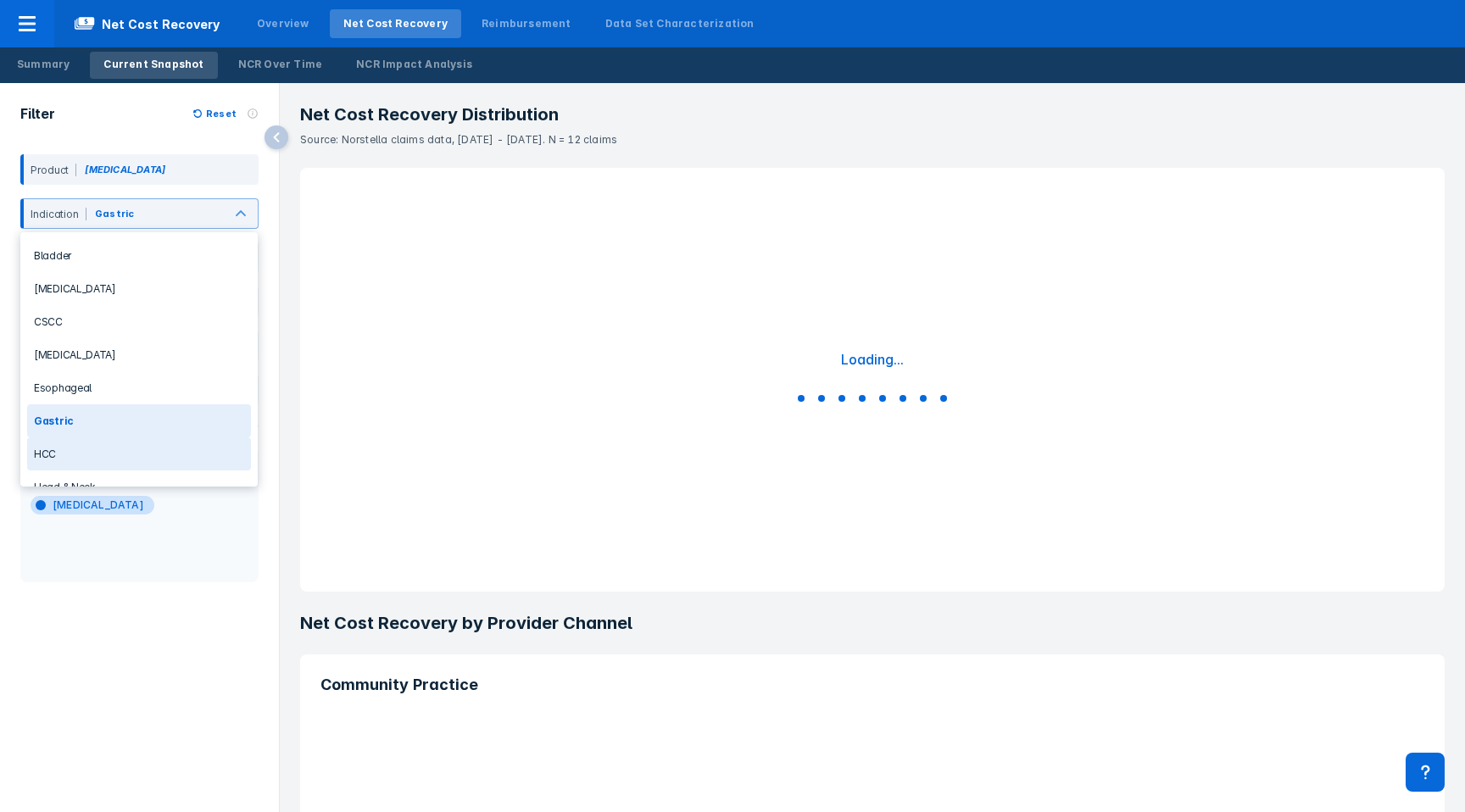
click at [62, 454] on div "HCC" at bounding box center [139, 454] width 223 height 33
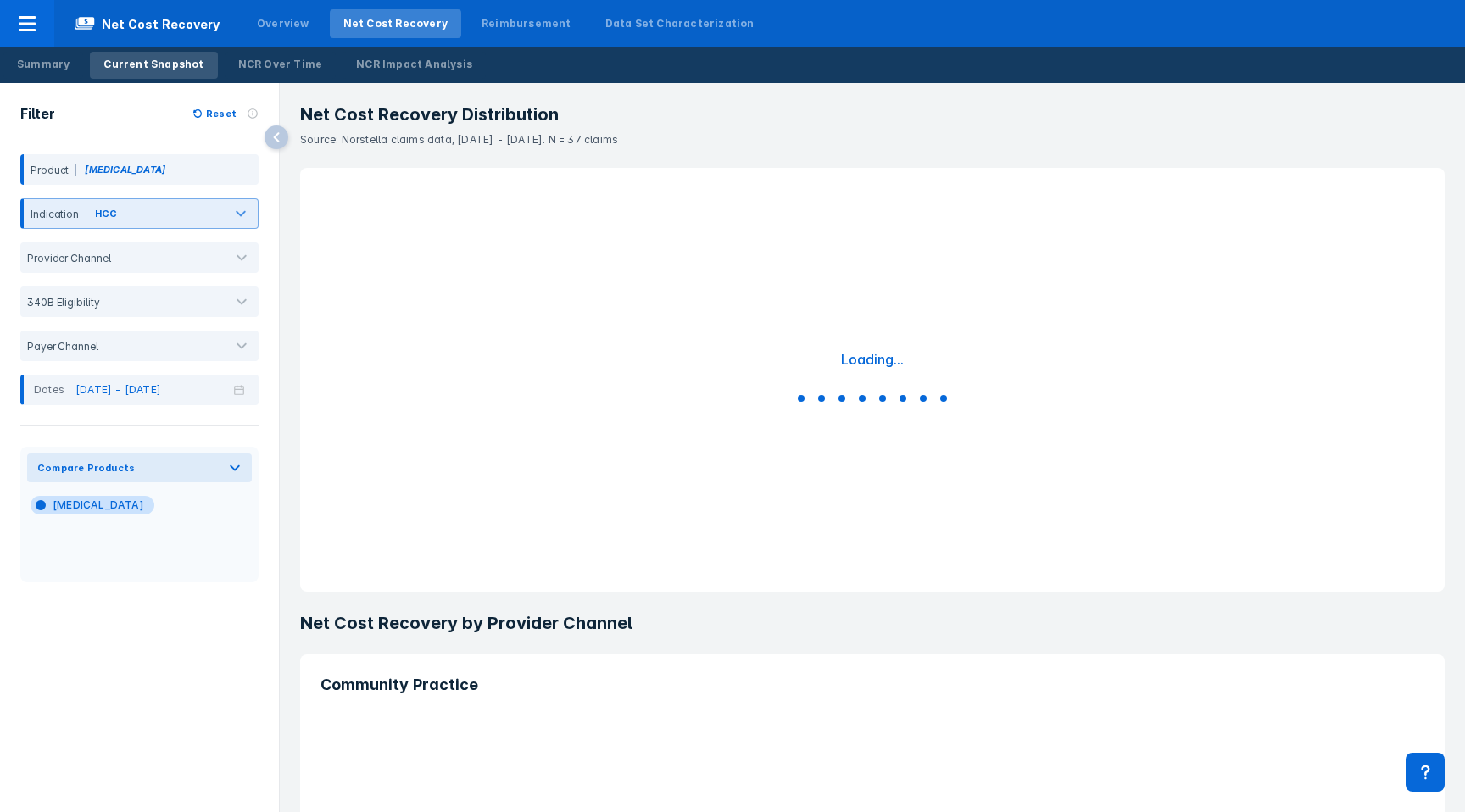
click at [146, 219] on div at bounding box center [171, 217] width 100 height 19
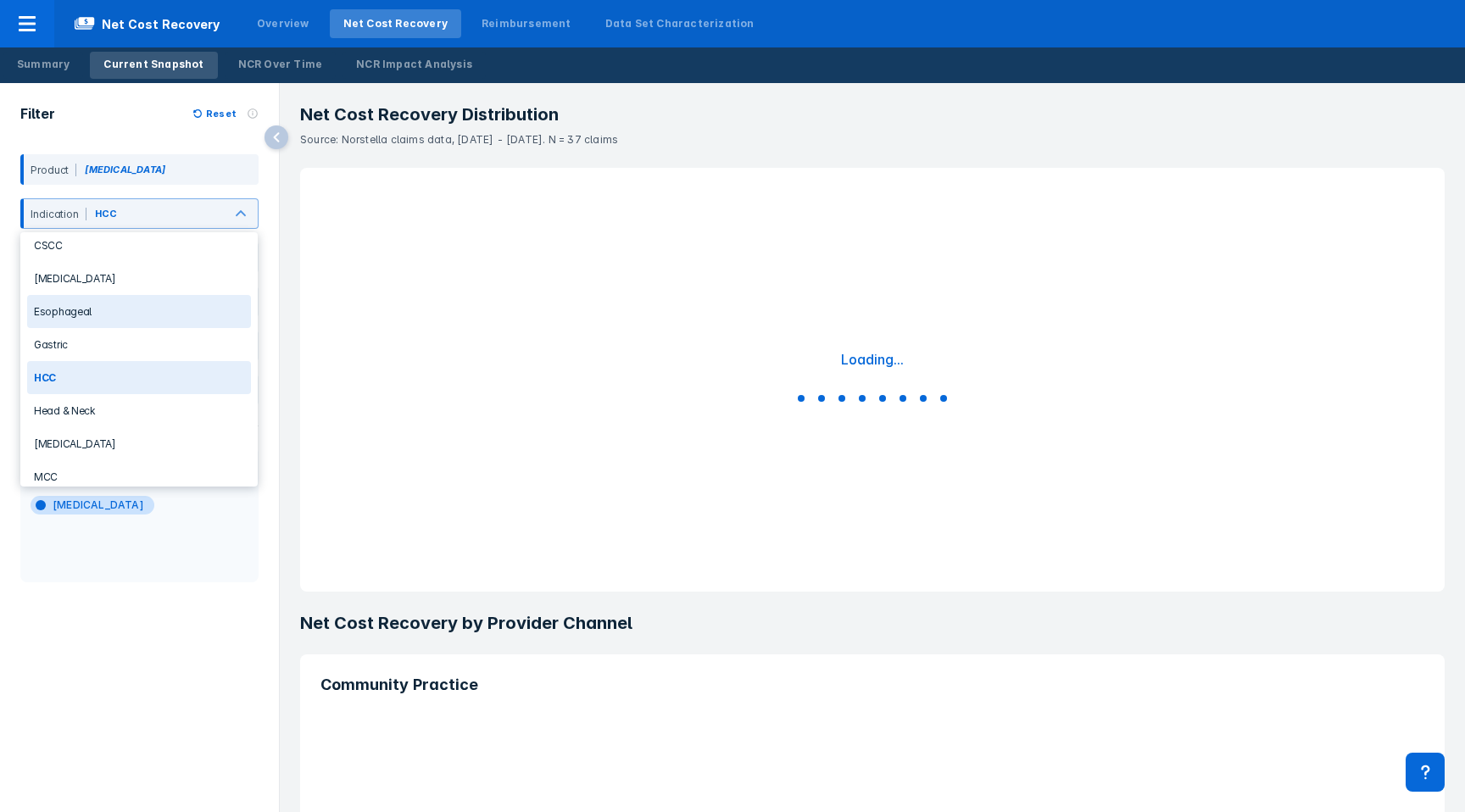
scroll to position [79, 0]
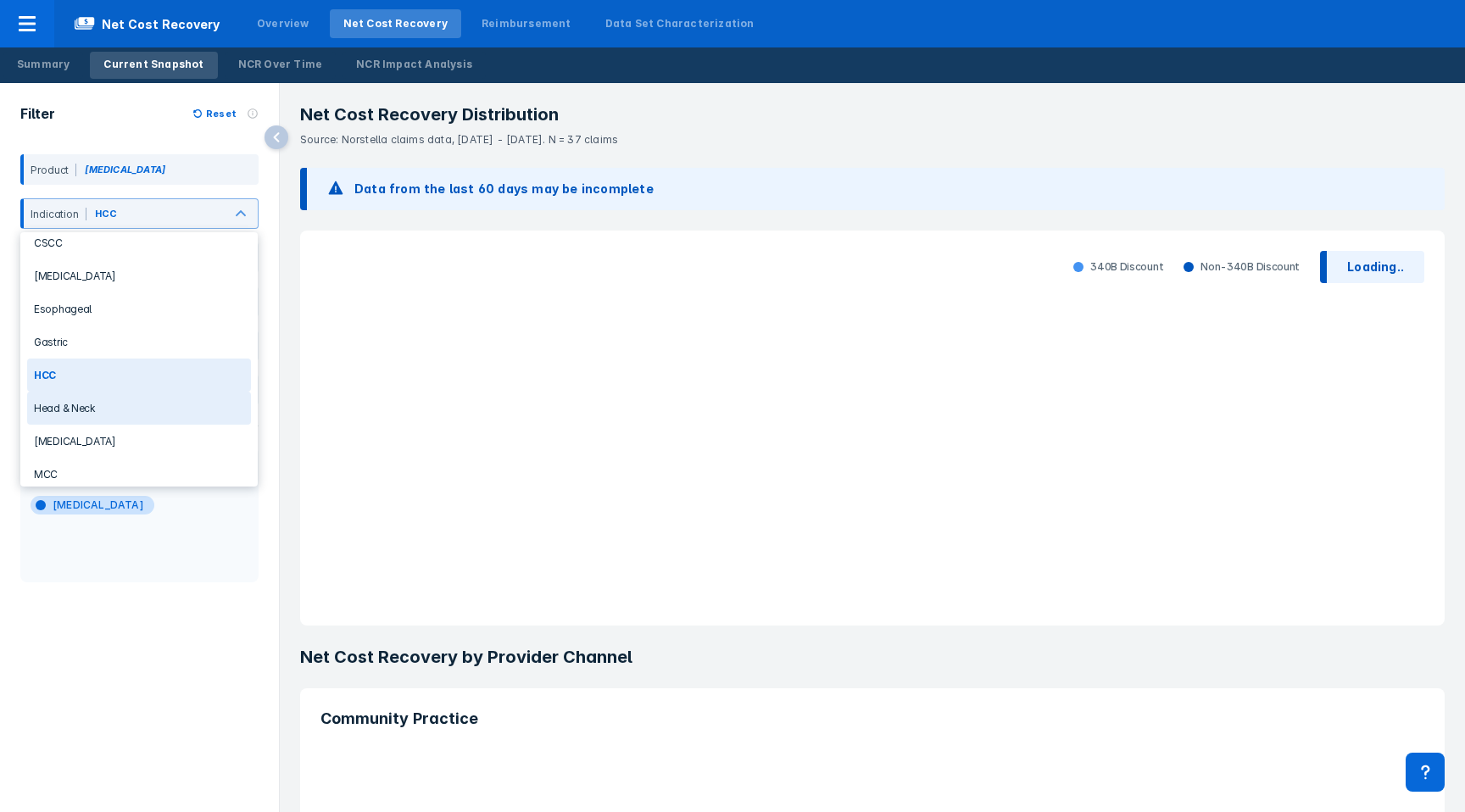
click at [85, 406] on div "Head & Neck" at bounding box center [139, 408] width 223 height 33
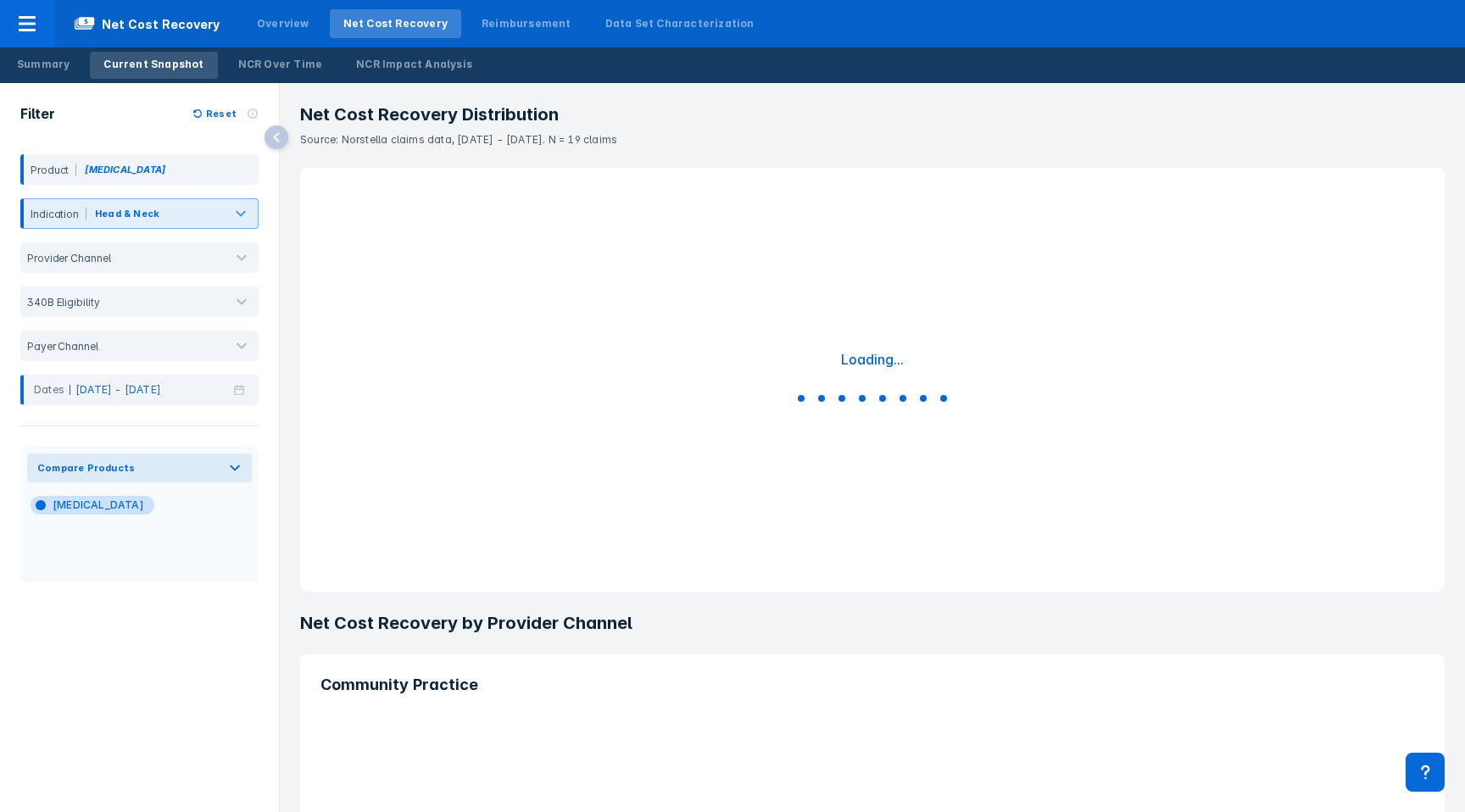
click at [97, 211] on div "Head & Neck" at bounding box center [126, 213] width 64 height 15
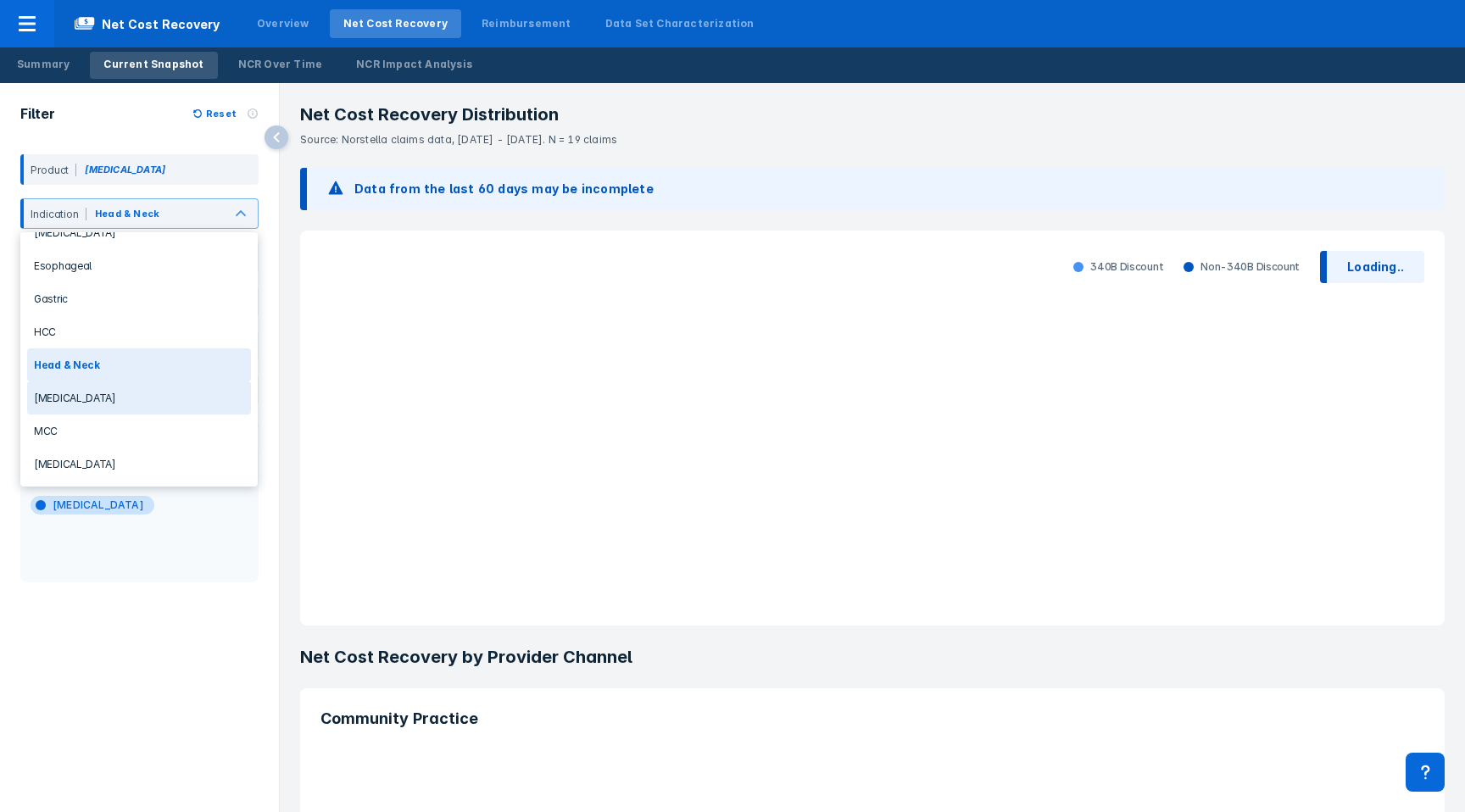
scroll to position [125, 0]
click at [83, 386] on div "[MEDICAL_DATA]" at bounding box center [139, 395] width 223 height 33
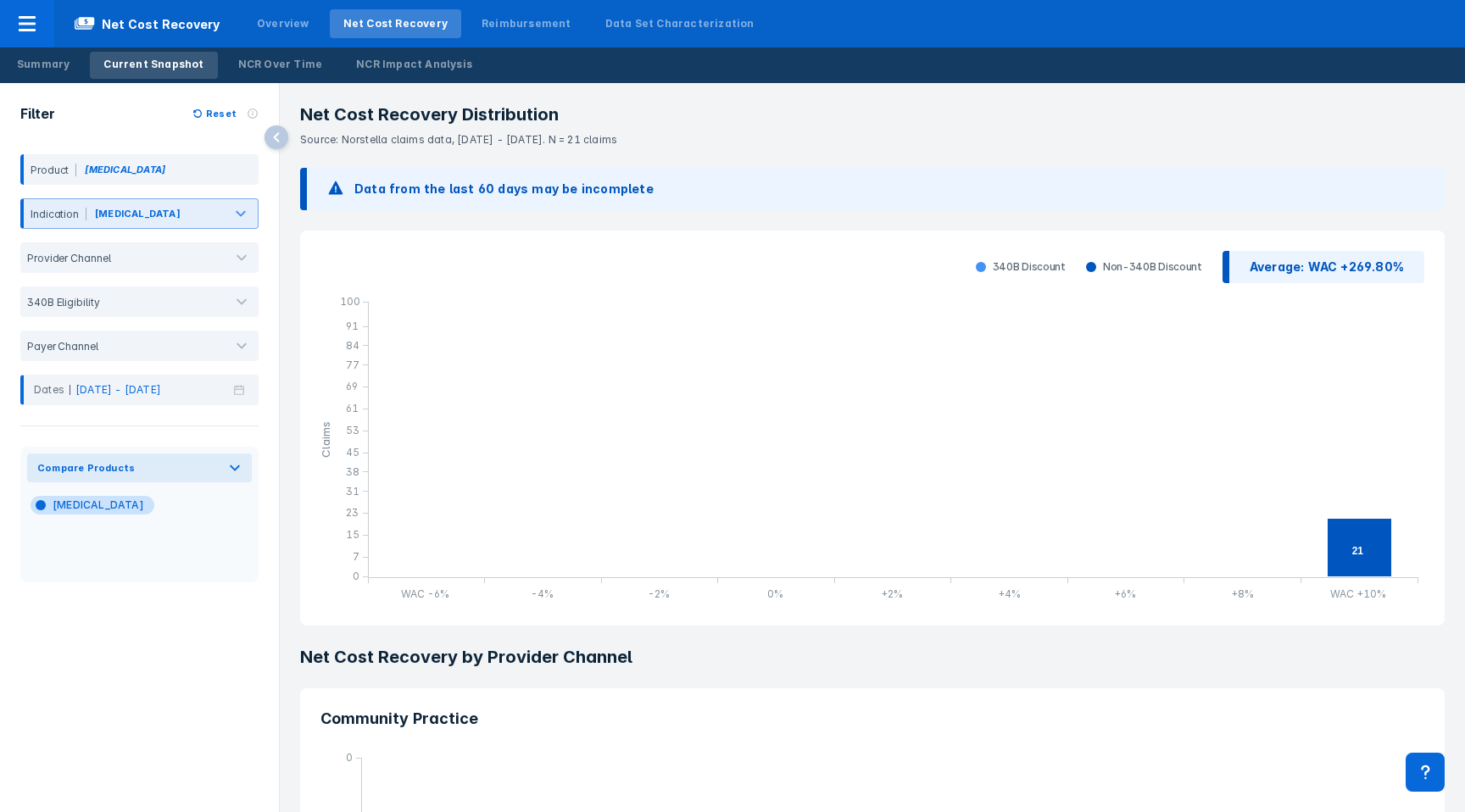
click at [113, 216] on div "[MEDICAL_DATA]" at bounding box center [137, 213] width 86 height 15
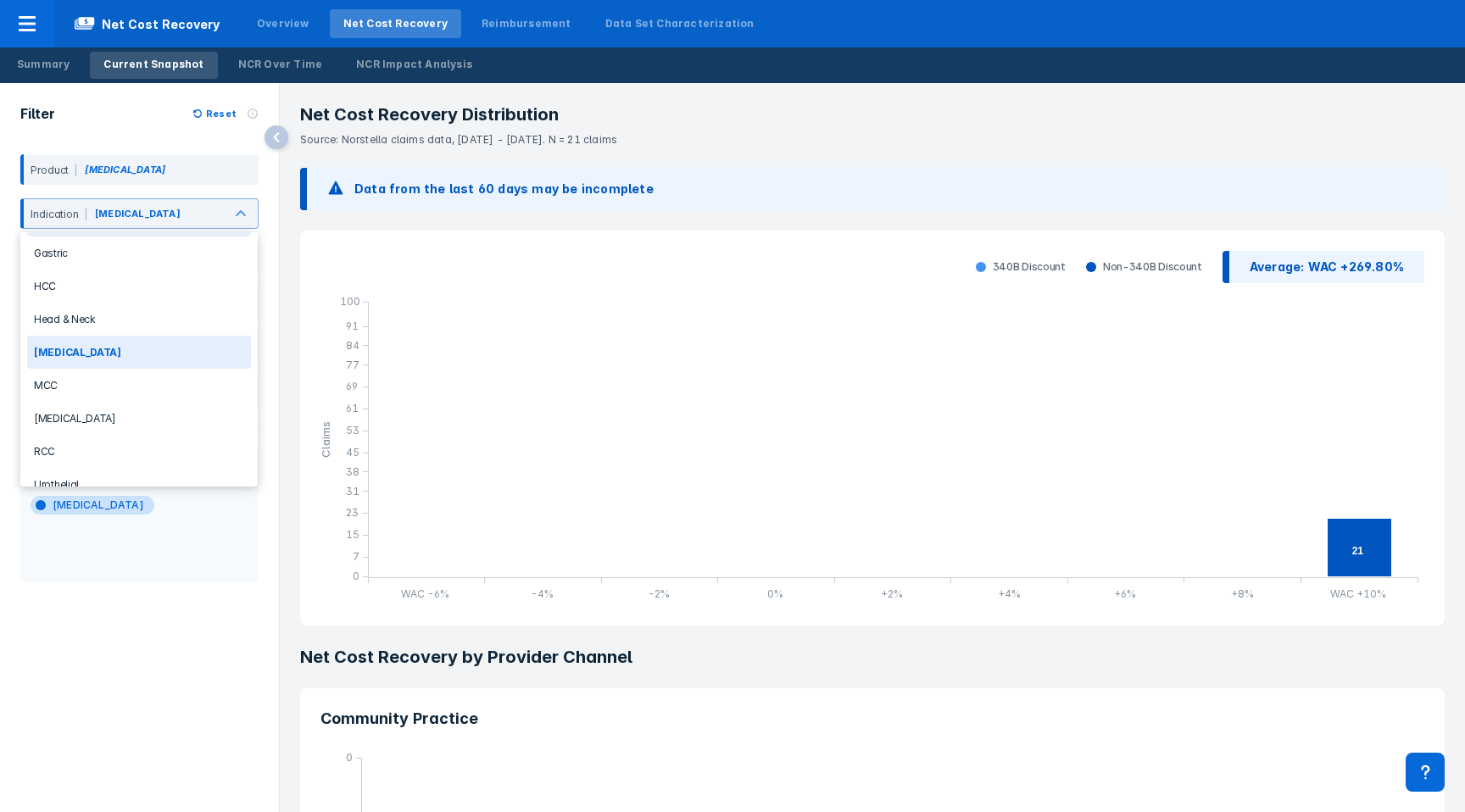
scroll to position [169, 0]
click at [74, 382] on div "MCC" at bounding box center [139, 384] width 223 height 33
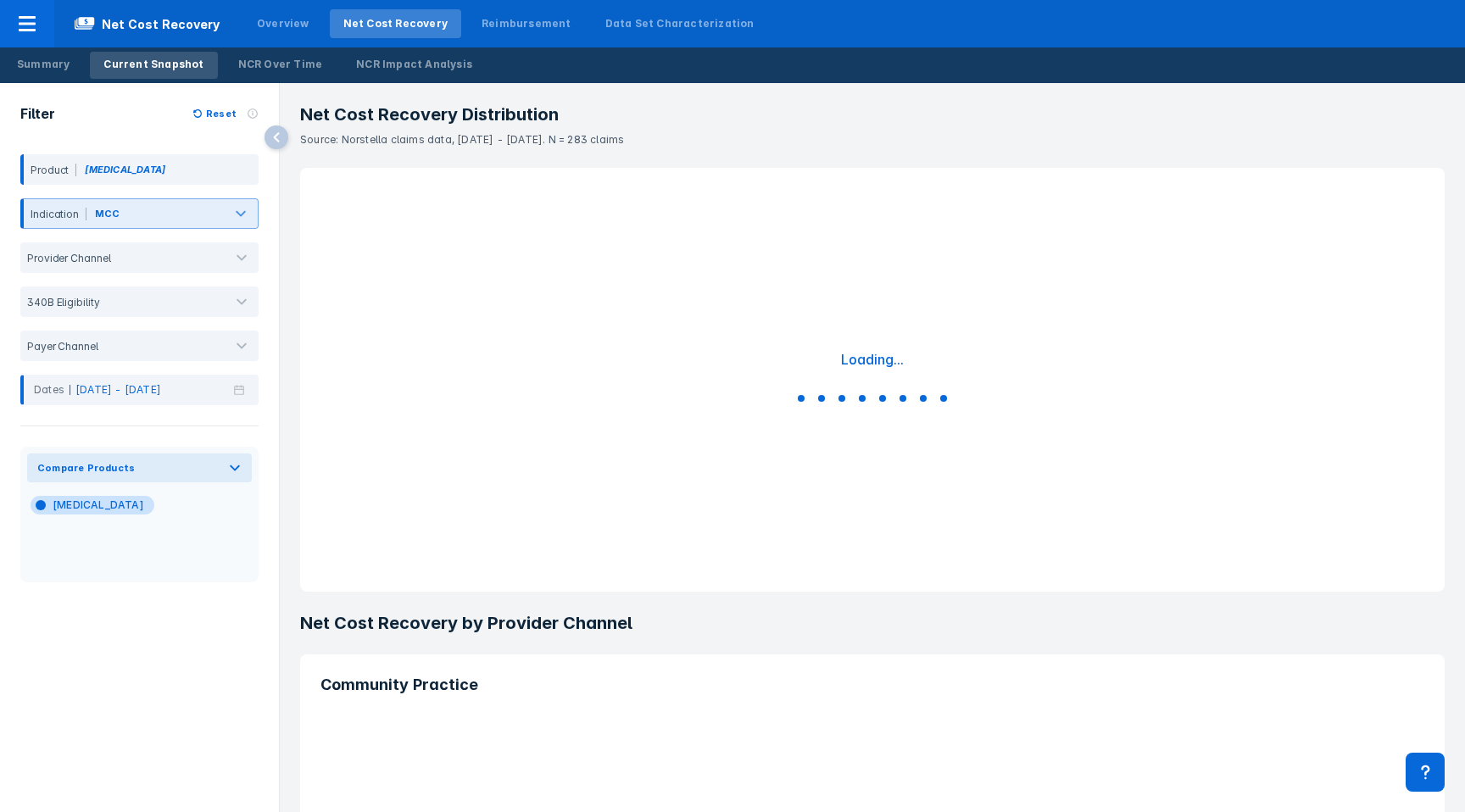
click at [103, 210] on div "MCC" at bounding box center [107, 213] width 26 height 15
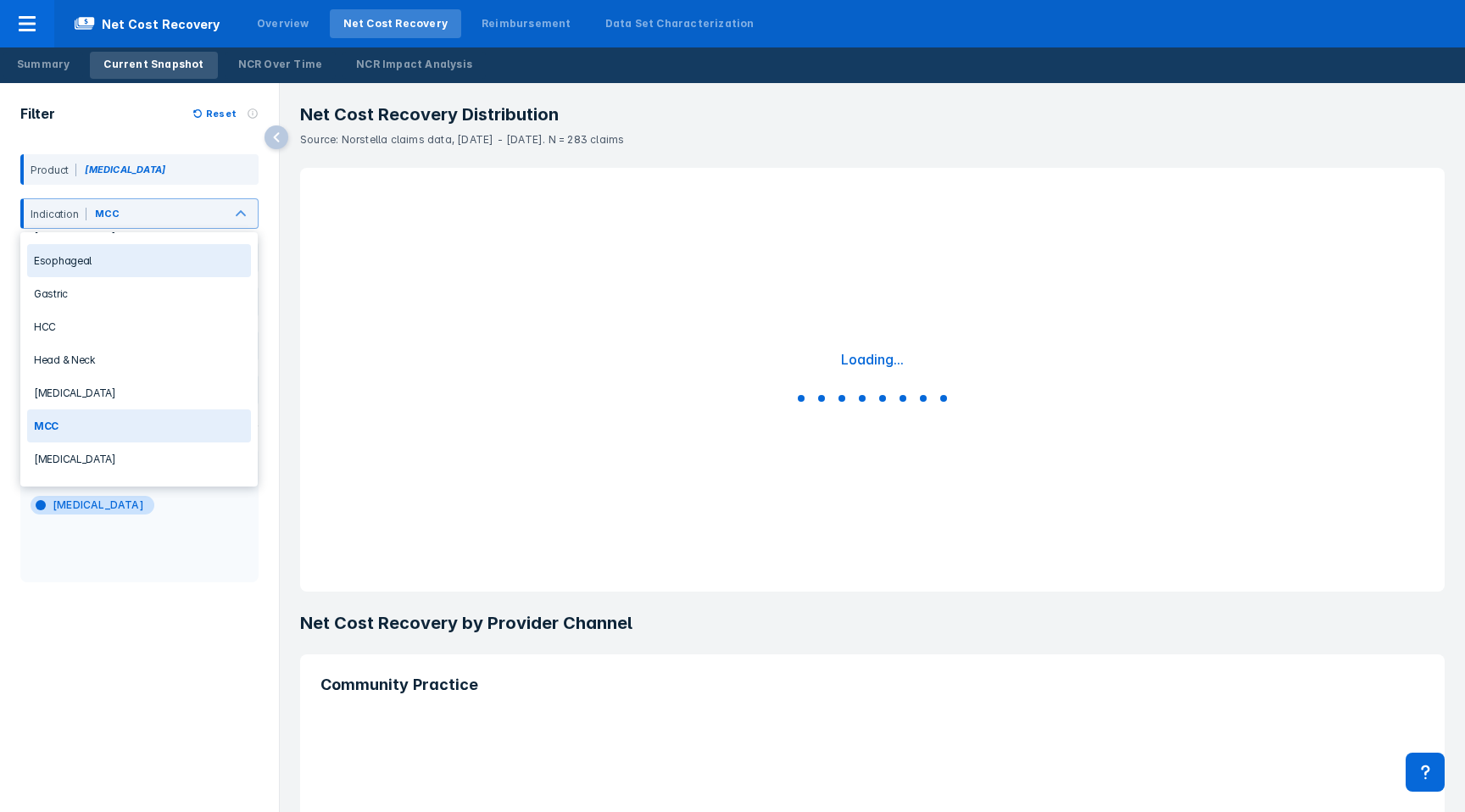
scroll to position [169, 0]
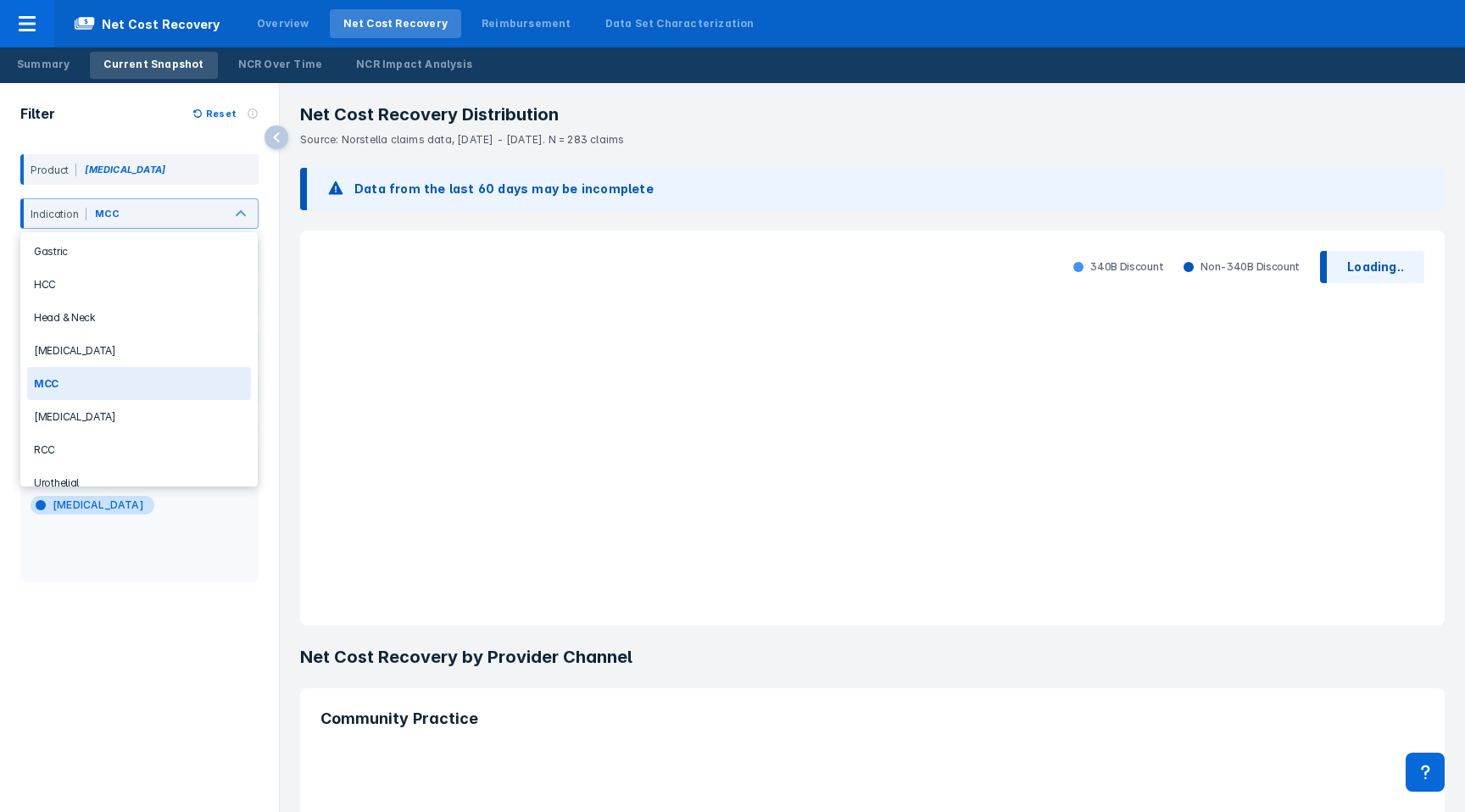
click at [76, 400] on div "[MEDICAL_DATA]" at bounding box center [139, 416] width 223 height 33
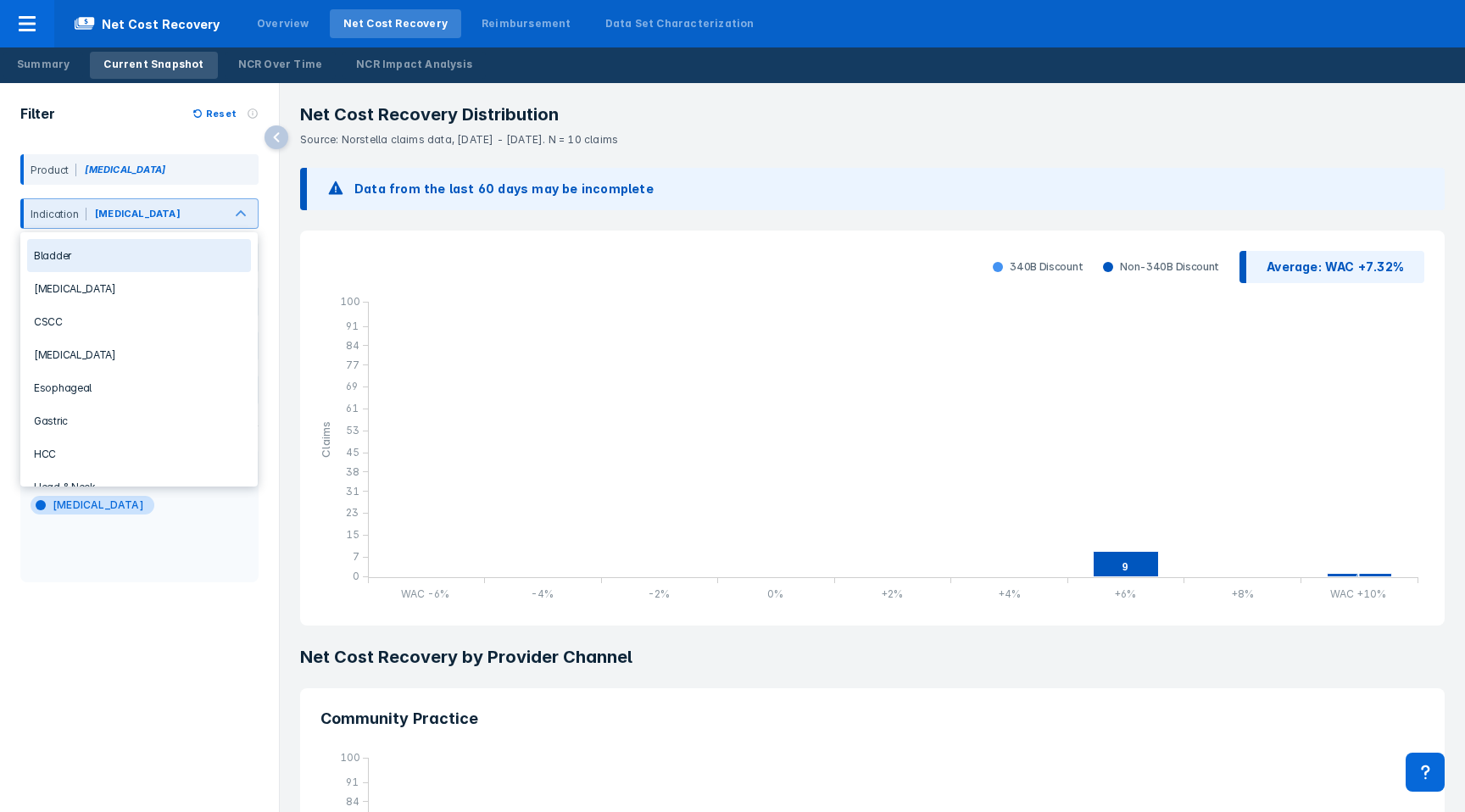
click at [63, 224] on div "Indication [MEDICAL_DATA]" at bounding box center [140, 213] width 238 height 31
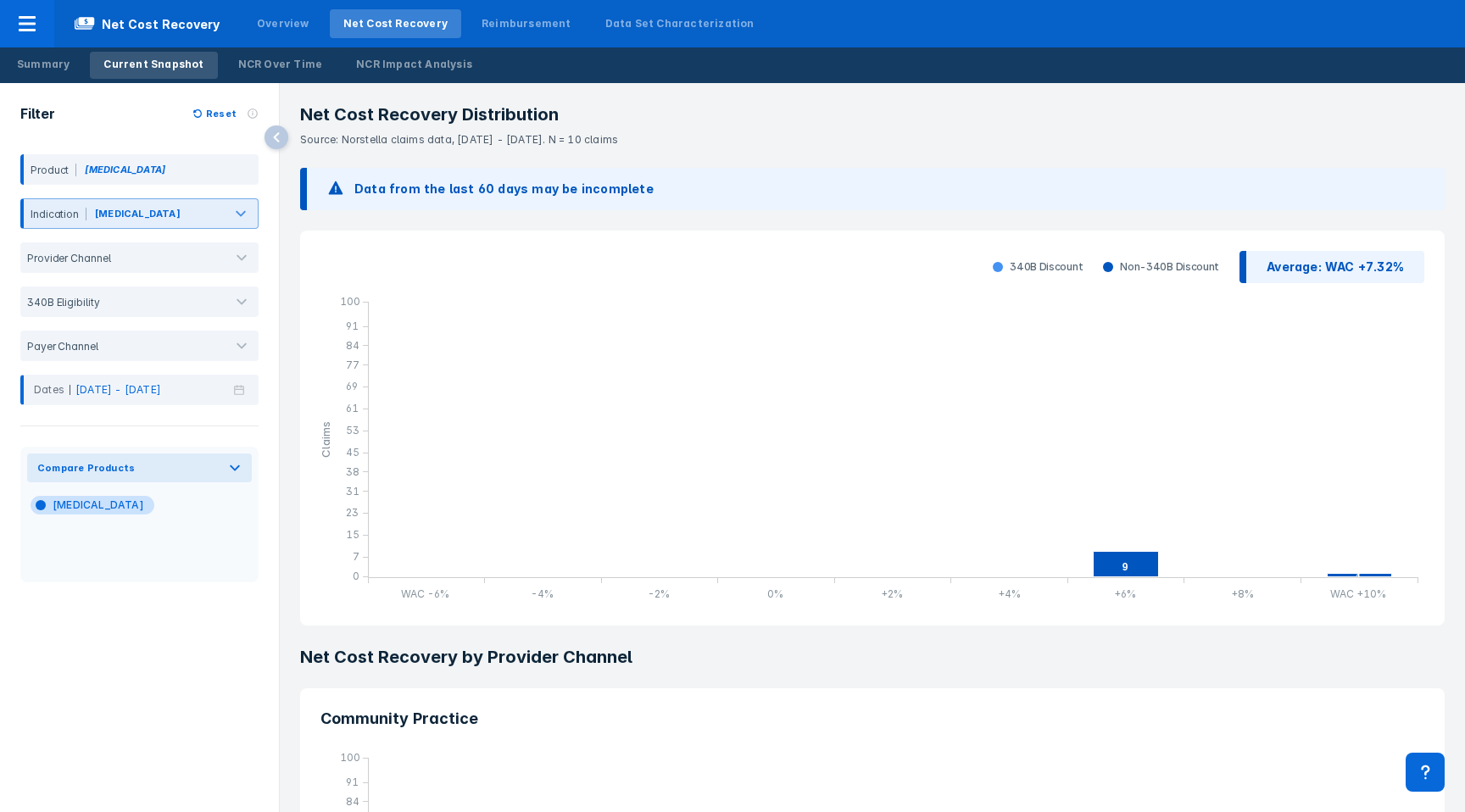
click at [63, 224] on div "Indication [MEDICAL_DATA]" at bounding box center [140, 213] width 238 height 31
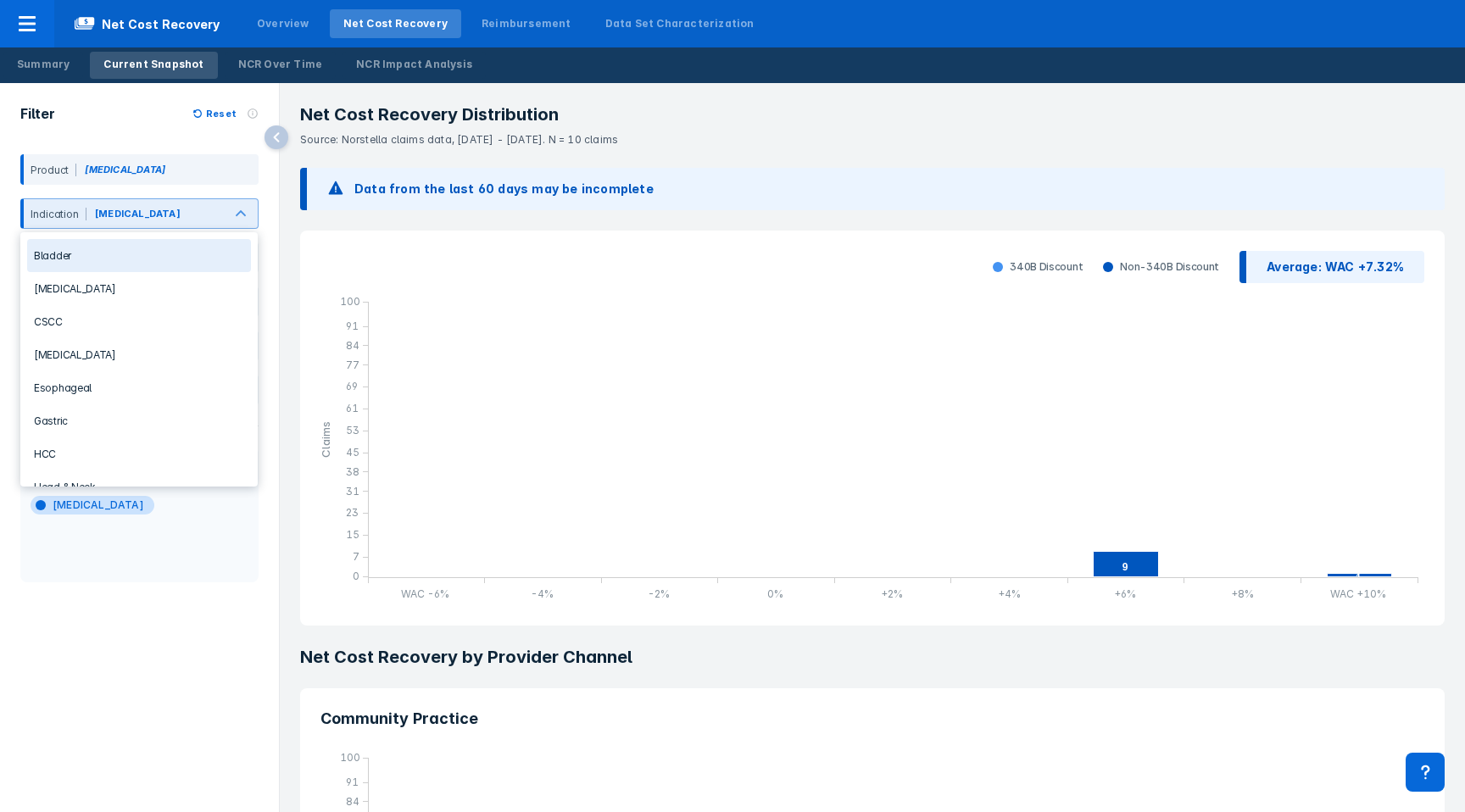
click at [63, 224] on div "Indication [MEDICAL_DATA]" at bounding box center [140, 213] width 238 height 31
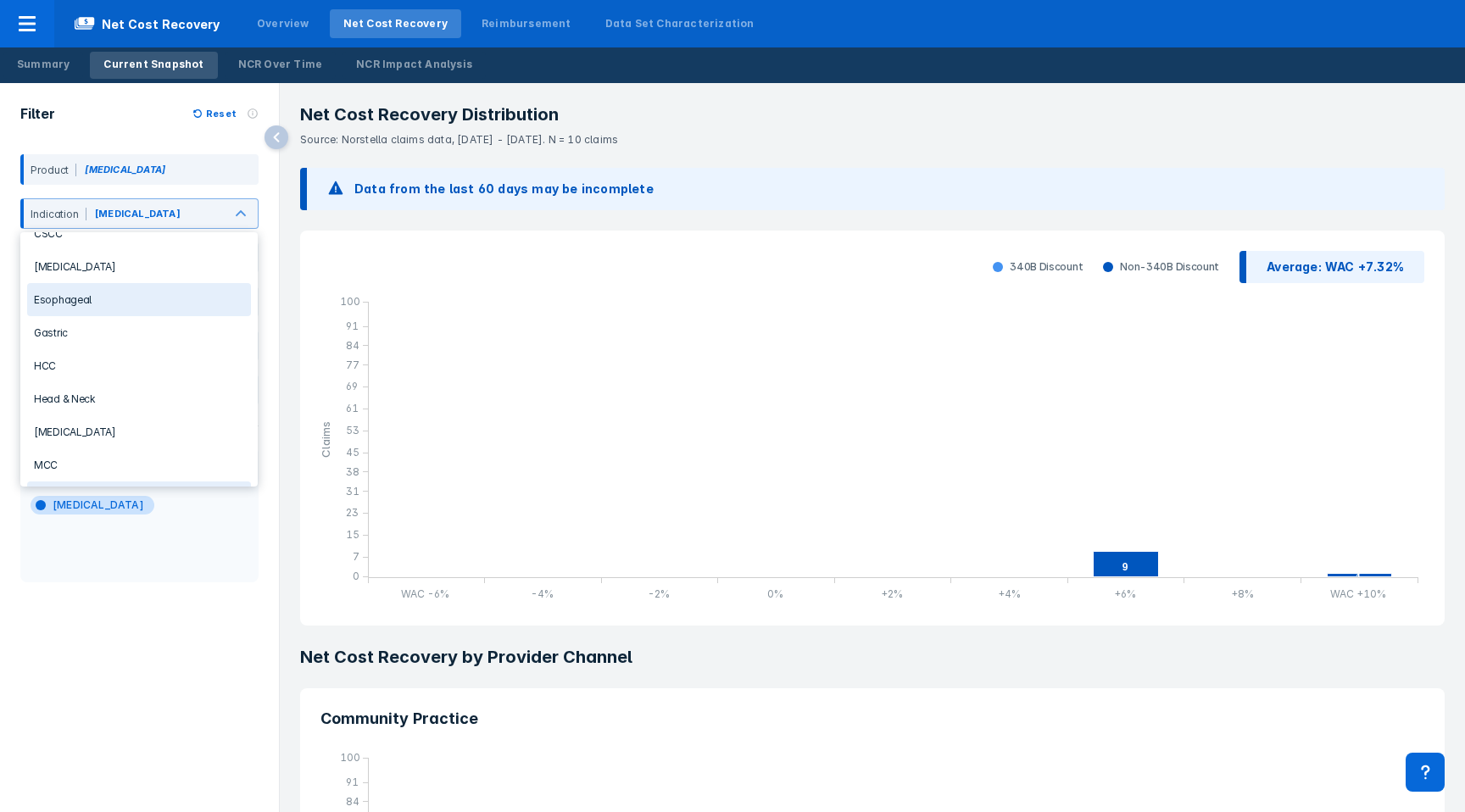
scroll to position [183, 0]
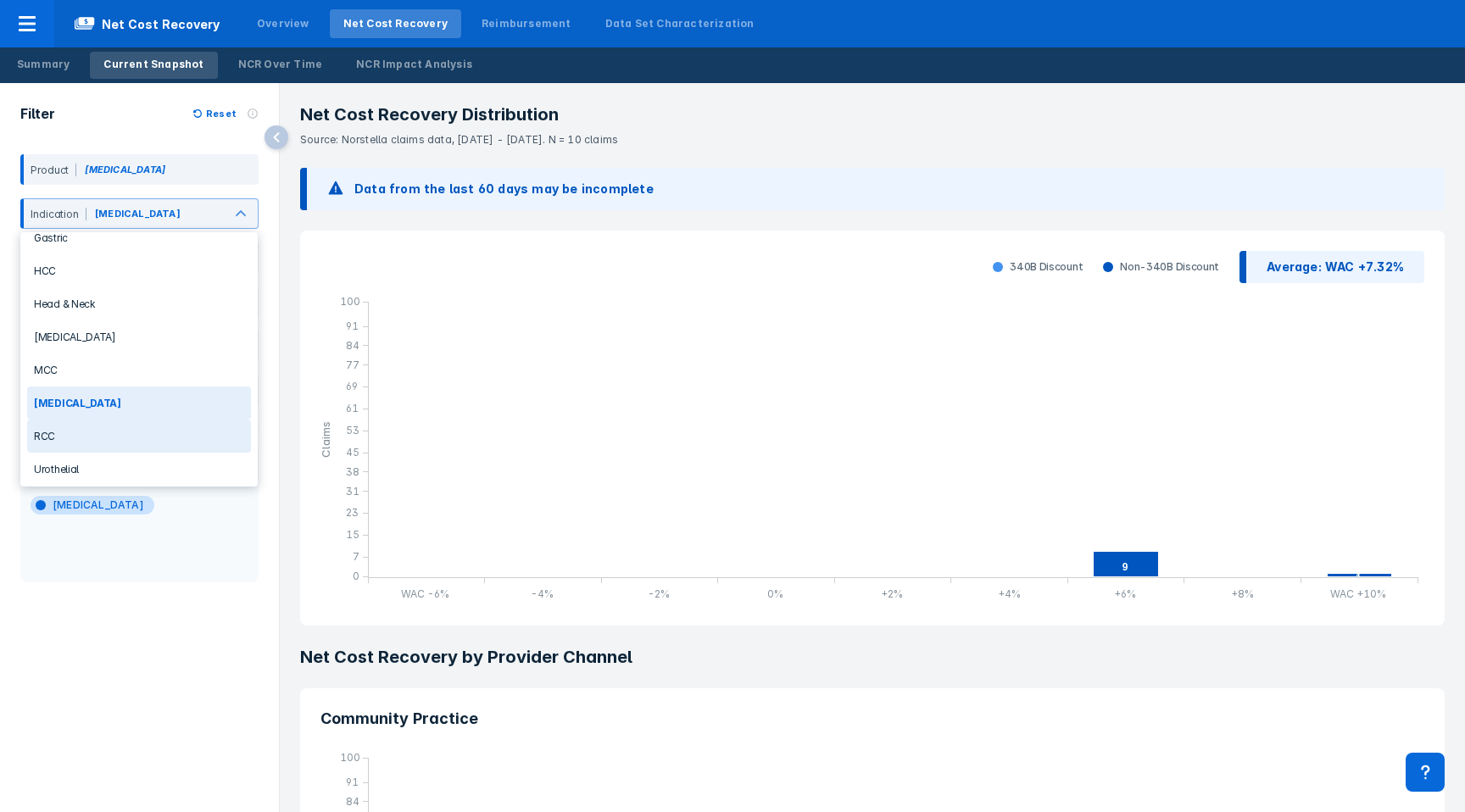
click at [64, 427] on div "RCC" at bounding box center [139, 436] width 223 height 33
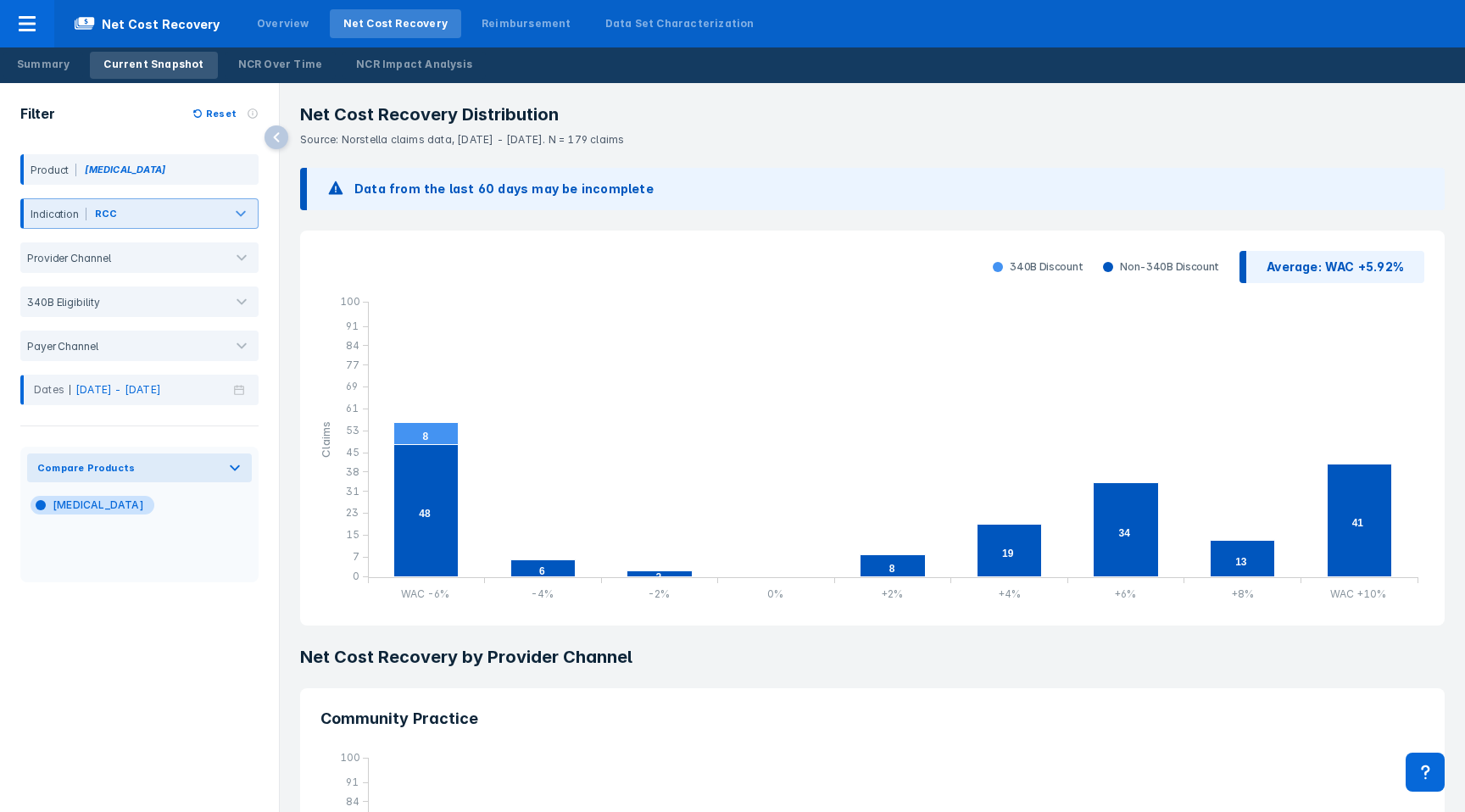
click at [126, 215] on div at bounding box center [171, 217] width 100 height 19
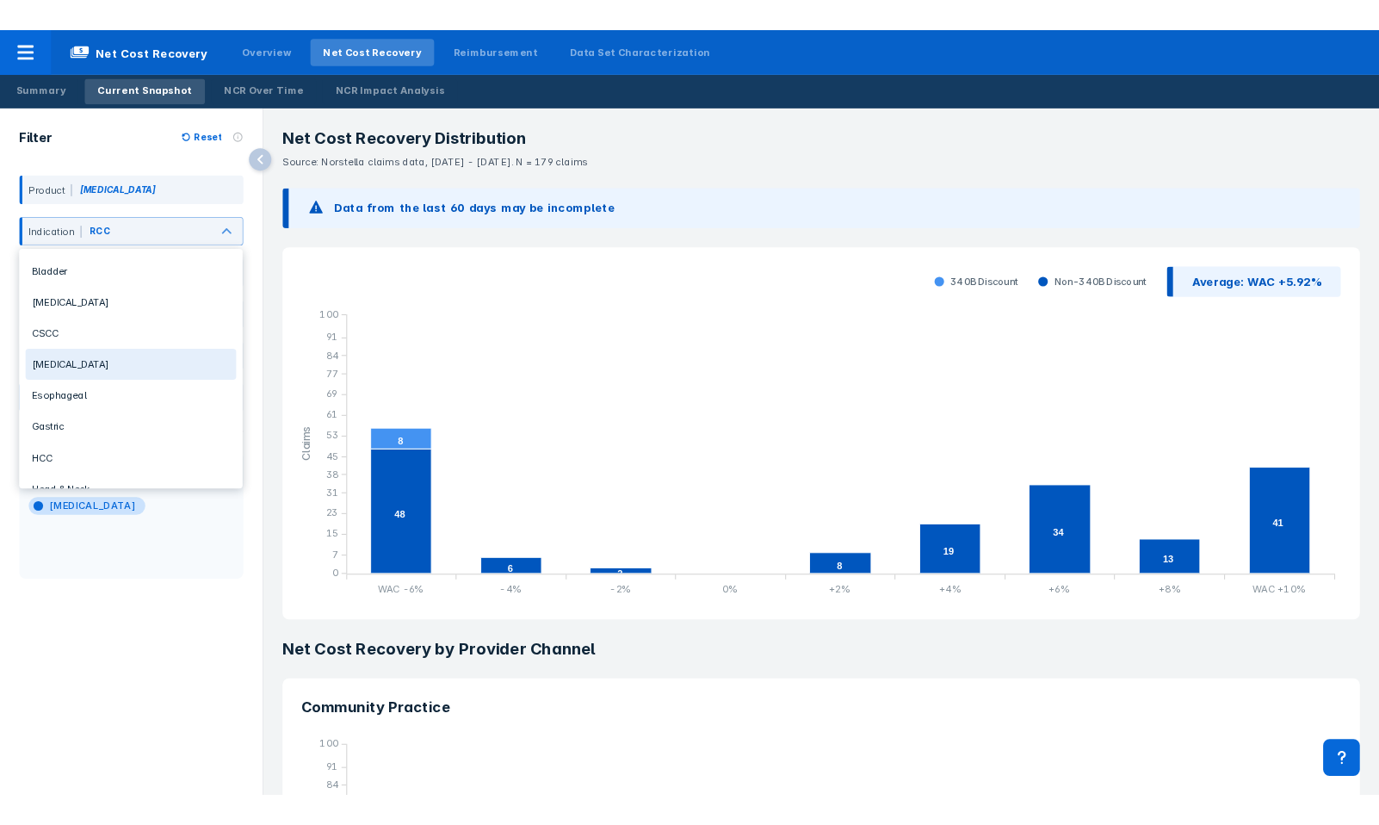
scroll to position [186, 0]
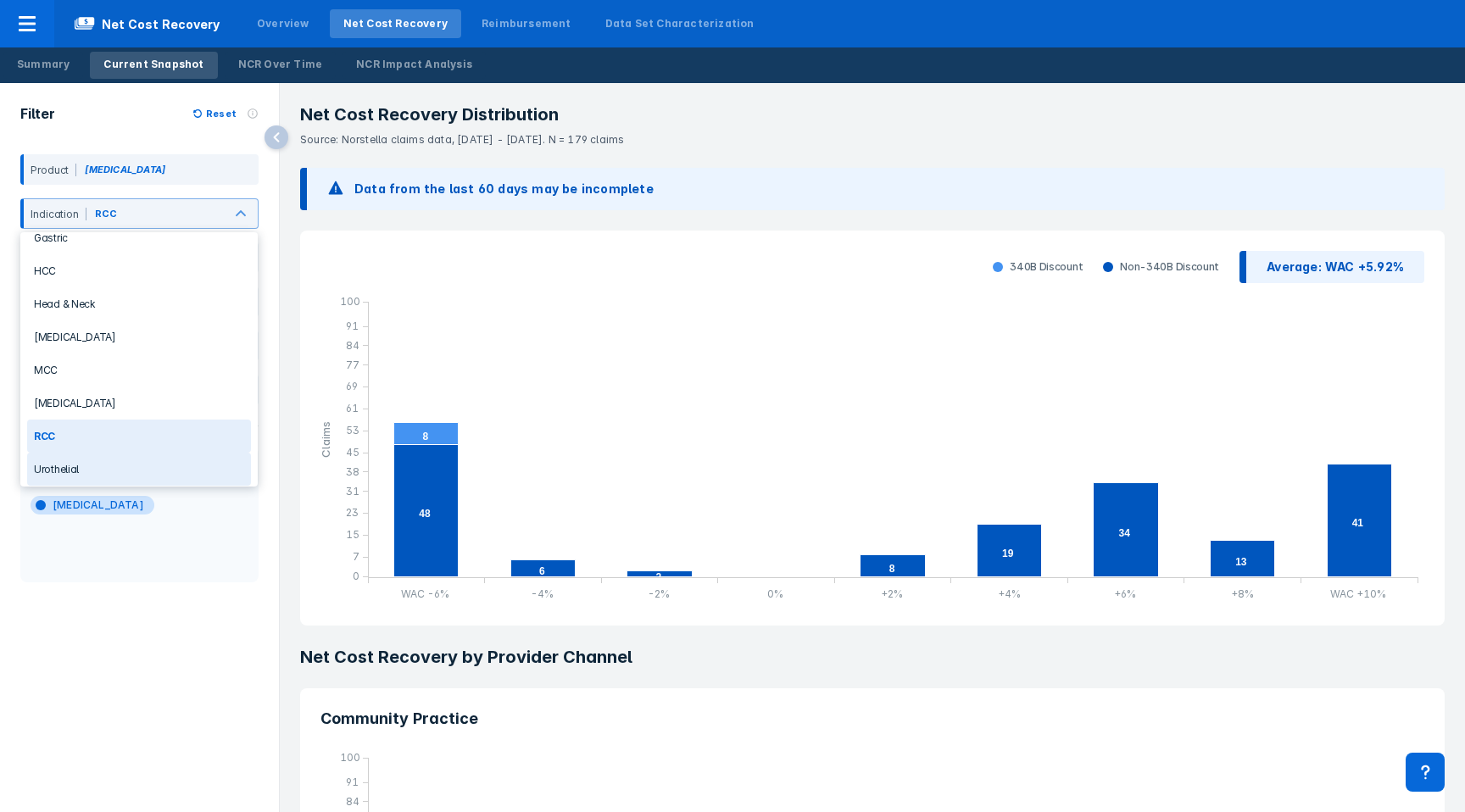
click at [78, 464] on div "Urothelial" at bounding box center [139, 469] width 223 height 33
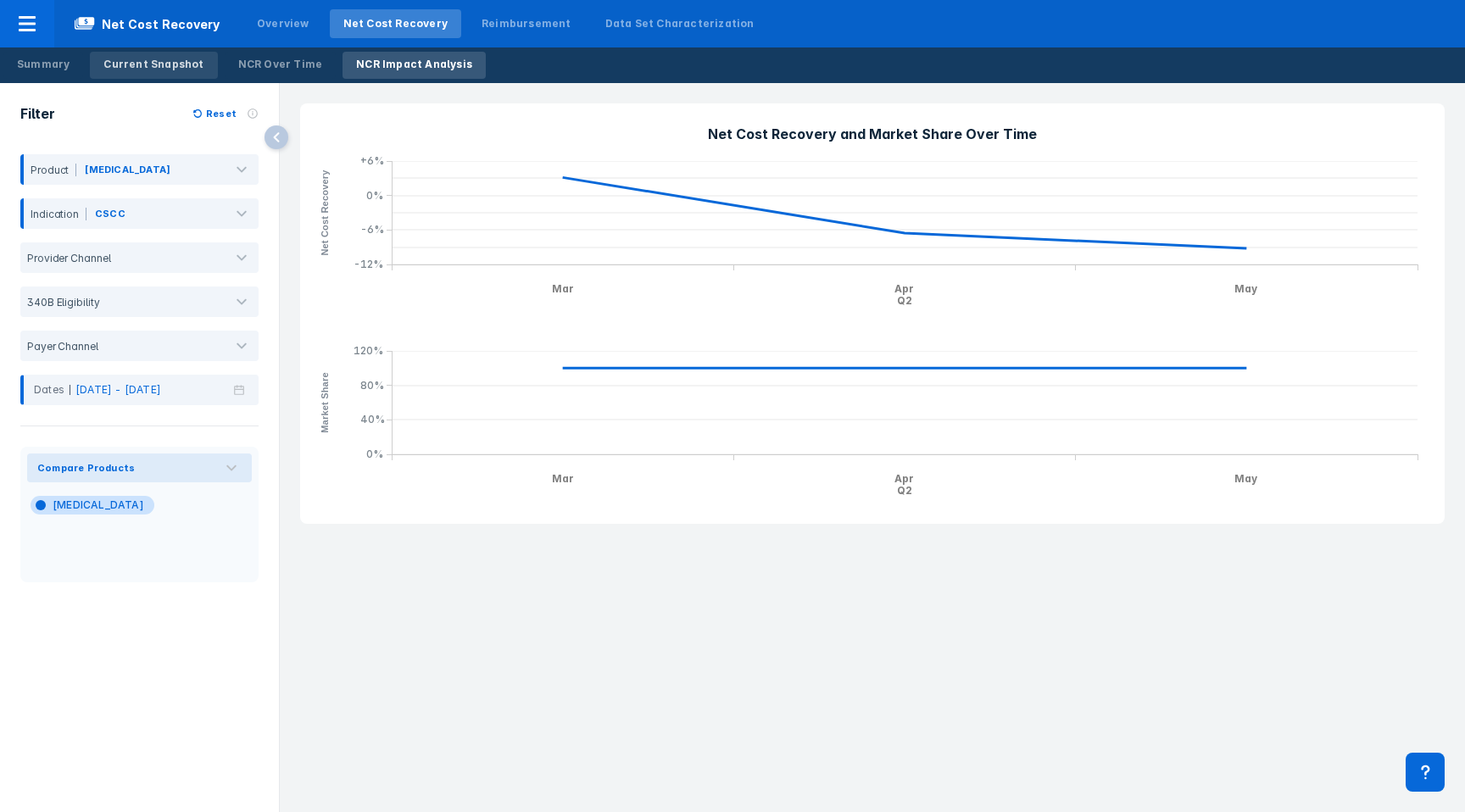
click at [134, 72] on link "Current Snapshot" at bounding box center [153, 66] width 127 height 28
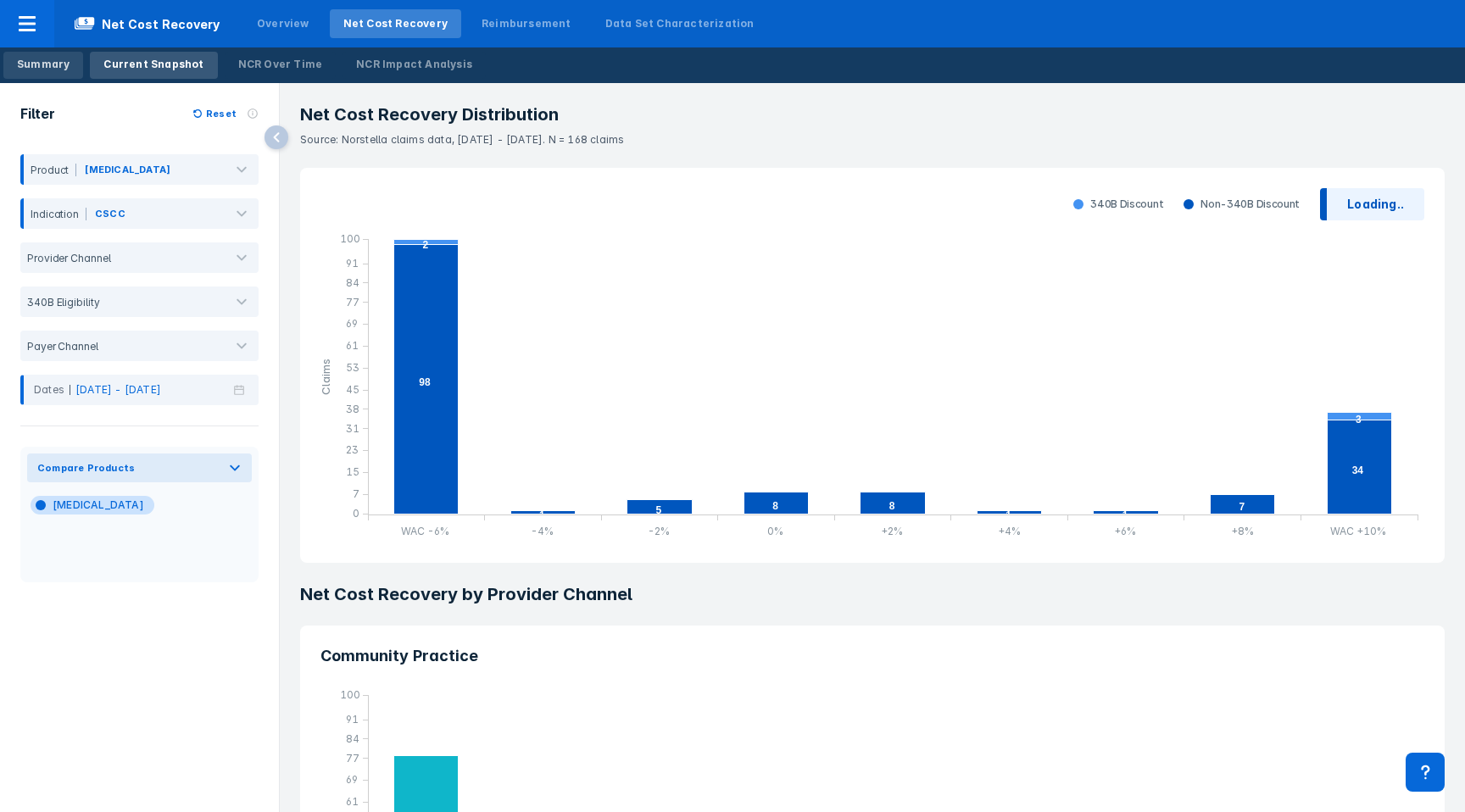
click at [49, 68] on div "Summary" at bounding box center [42, 64] width 52 height 15
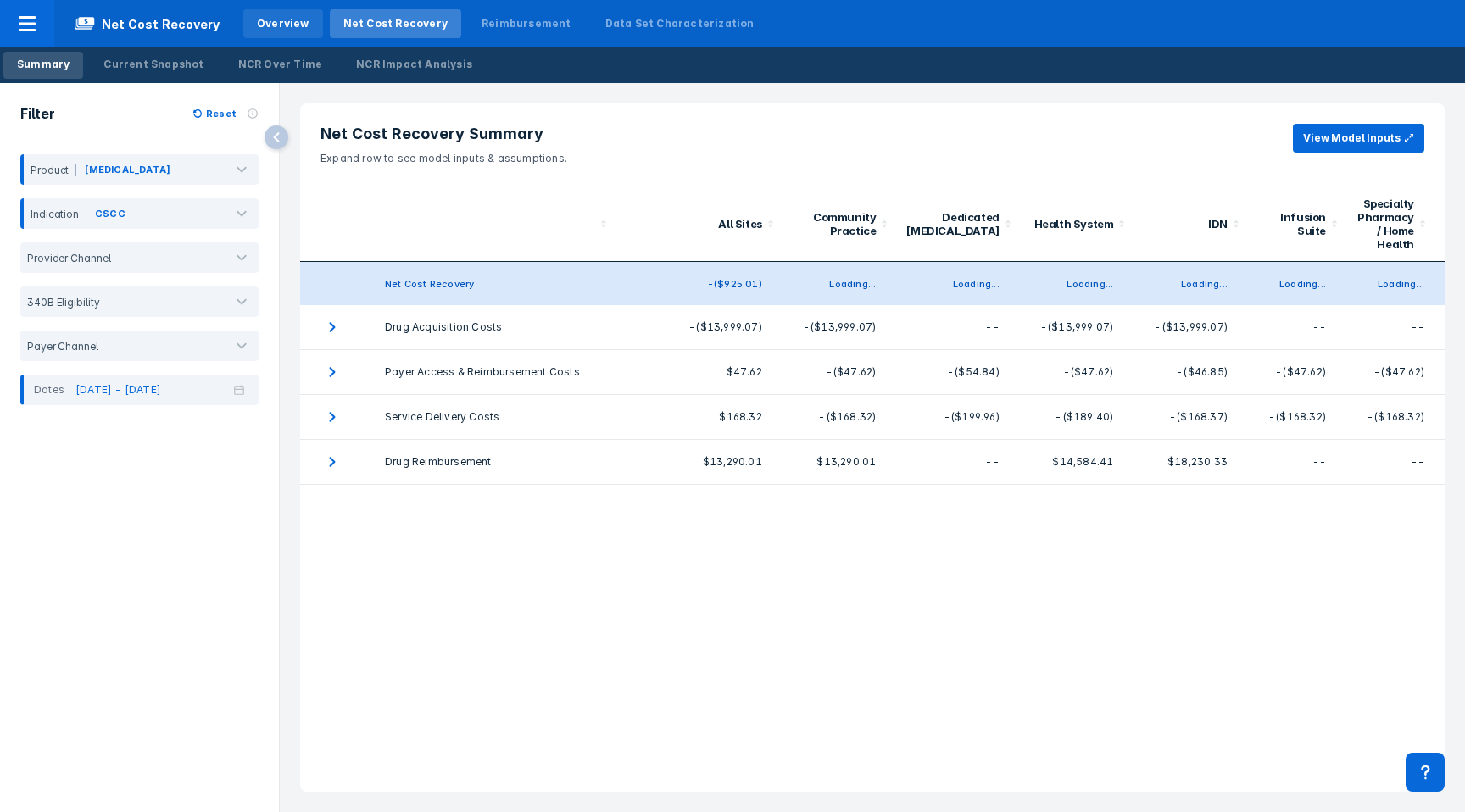
click at [268, 24] on div "Overview" at bounding box center [283, 23] width 52 height 15
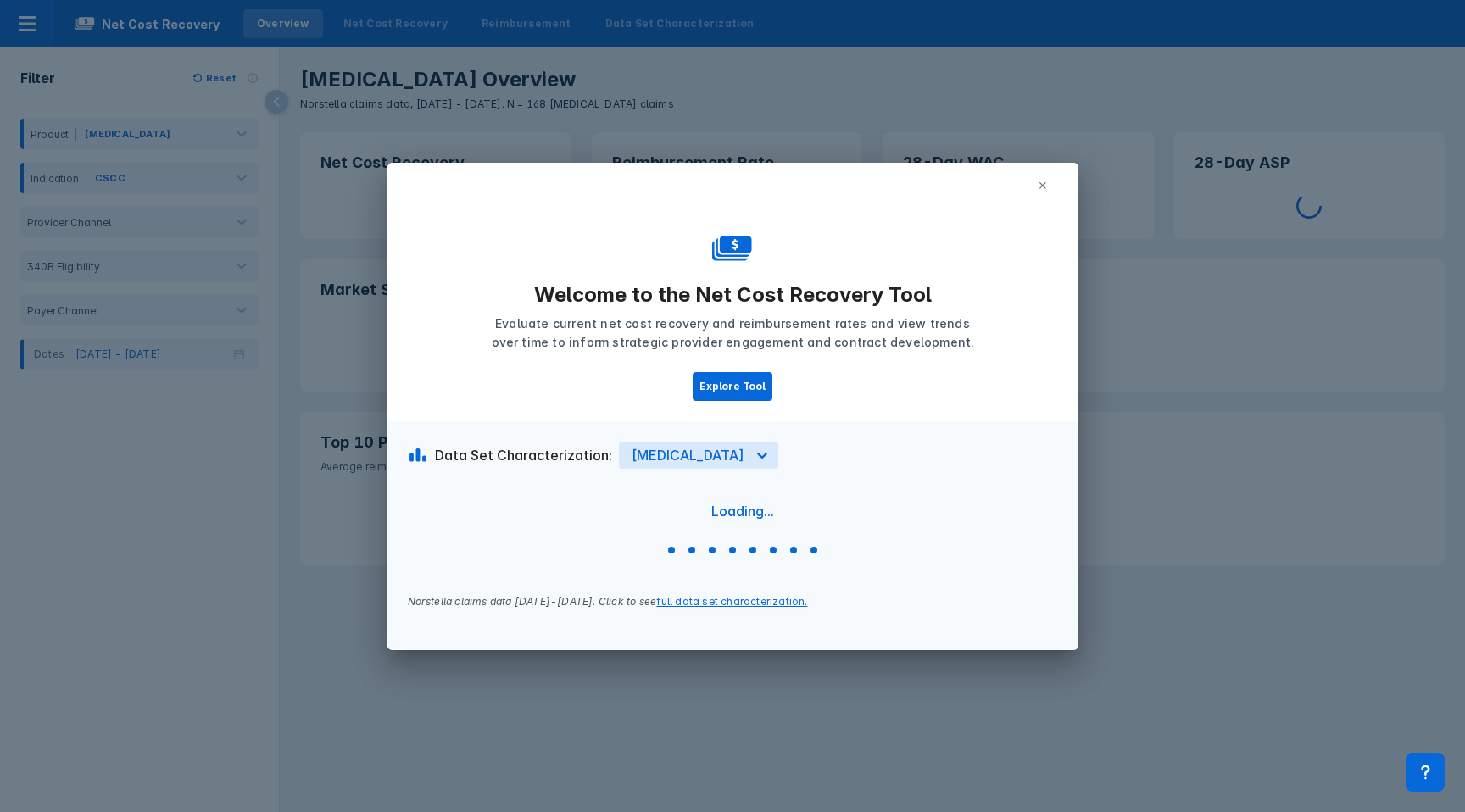
click at [1042, 190] on icon at bounding box center [1043, 185] width 10 height 10
